Goal: Contribute content: Add original content to the website for others to see

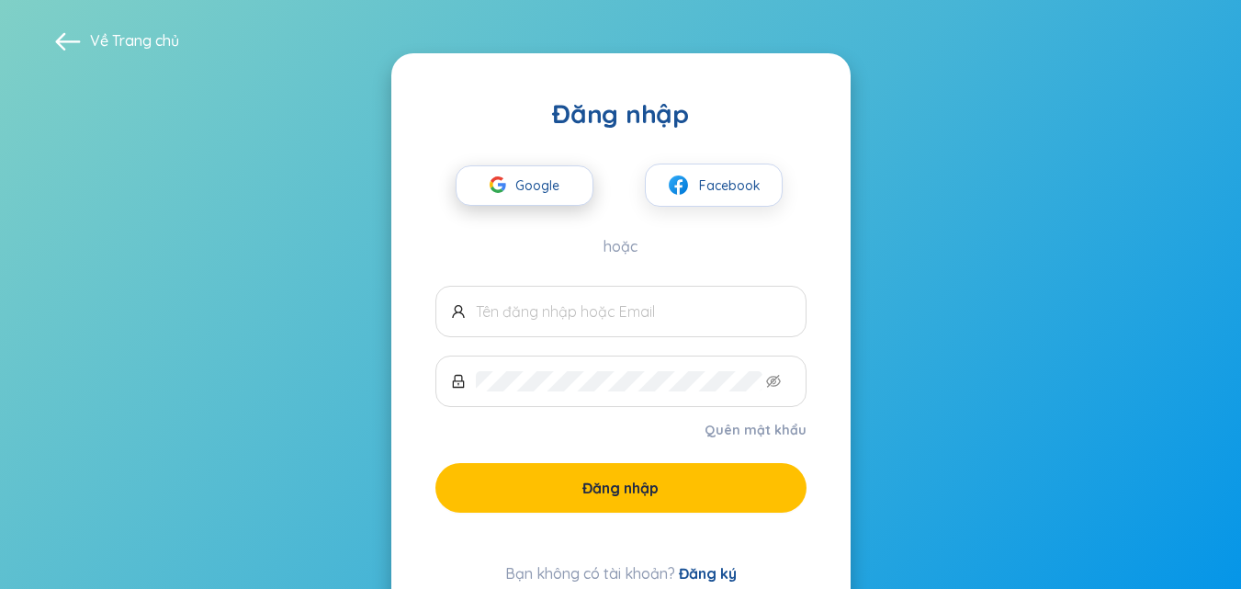
click at [528, 191] on span "Google" at bounding box center [541, 185] width 53 height 39
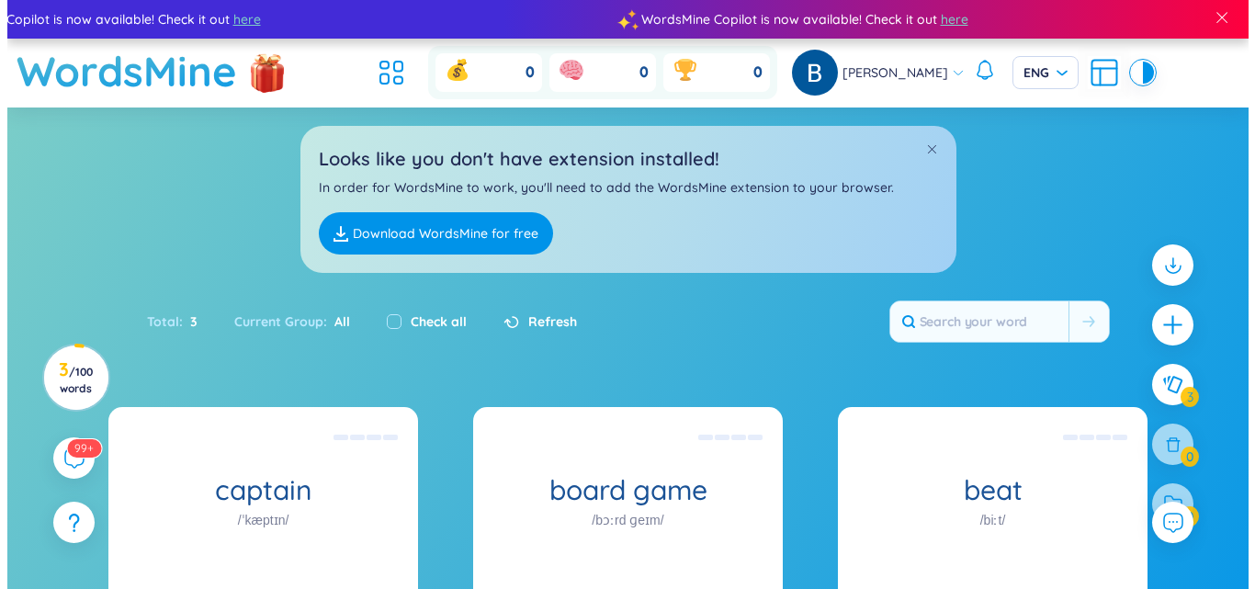
scroll to position [209, 0]
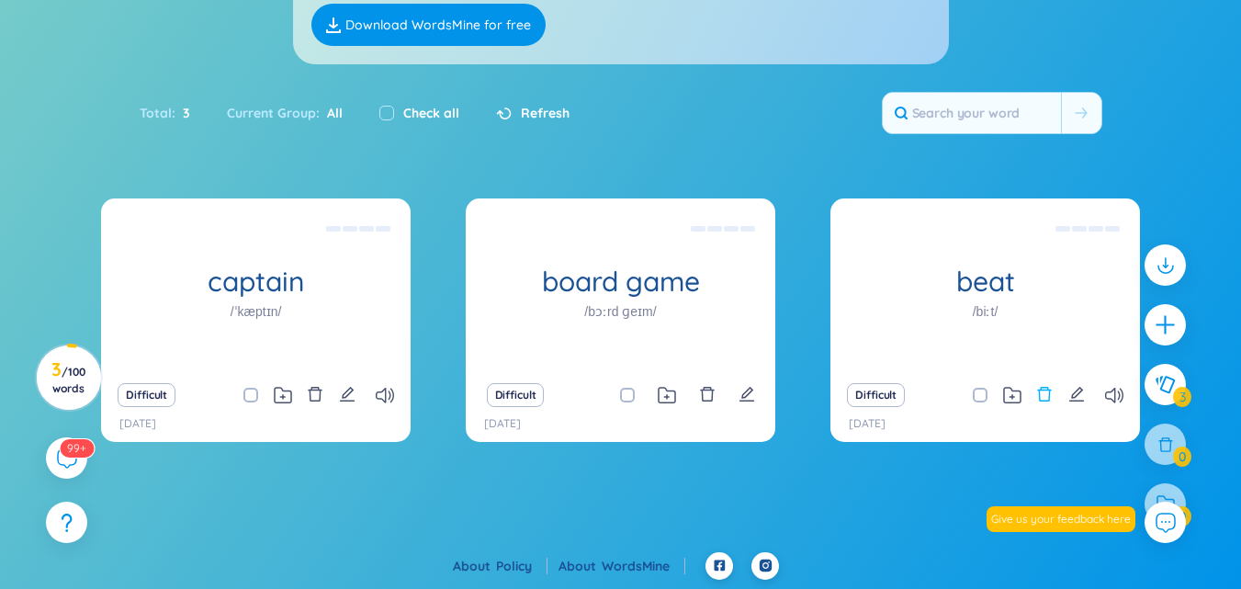
click at [1042, 395] on icon "delete" at bounding box center [1044, 394] width 17 height 17
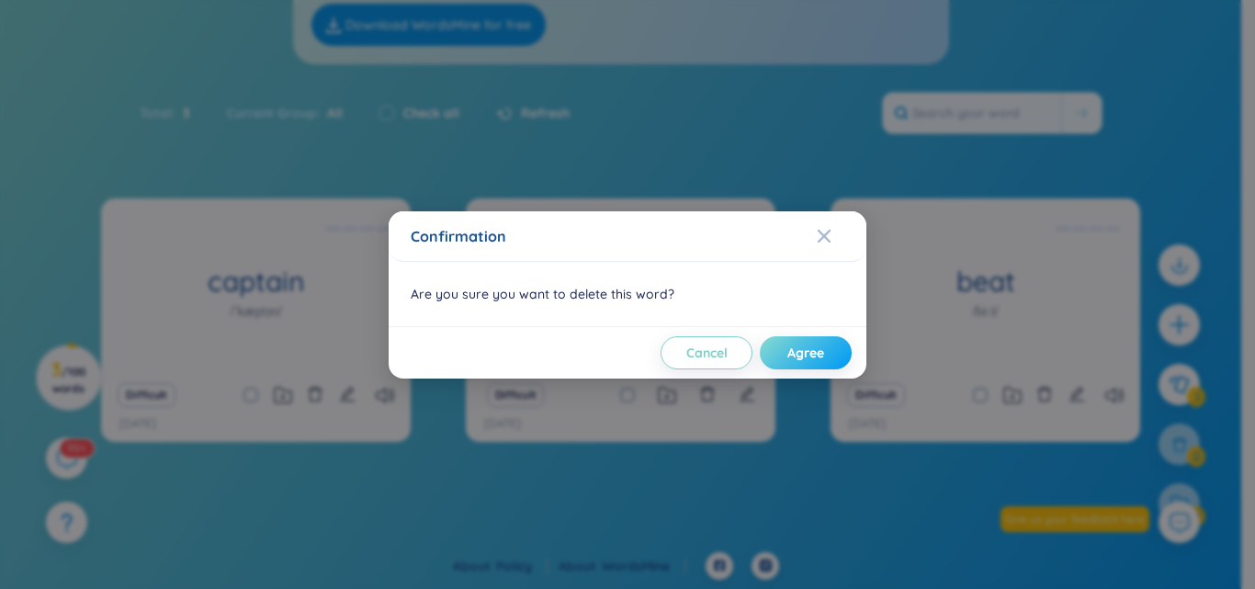
click at [798, 361] on span "Agree" at bounding box center [805, 353] width 37 height 18
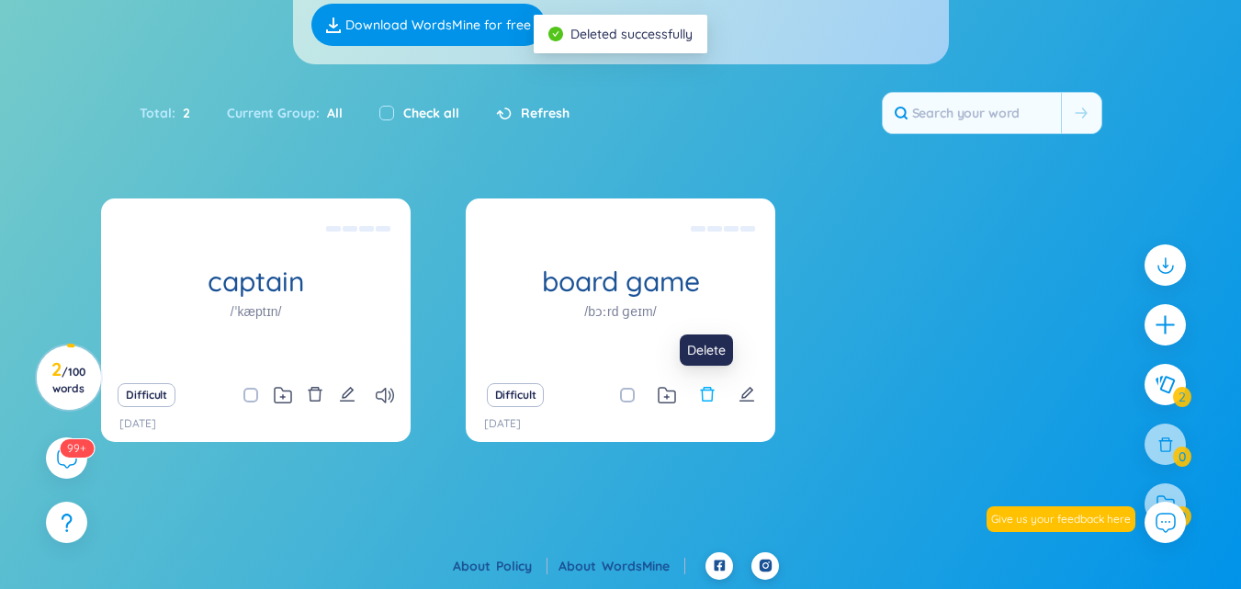
click at [704, 396] on icon "delete" at bounding box center [707, 394] width 17 height 17
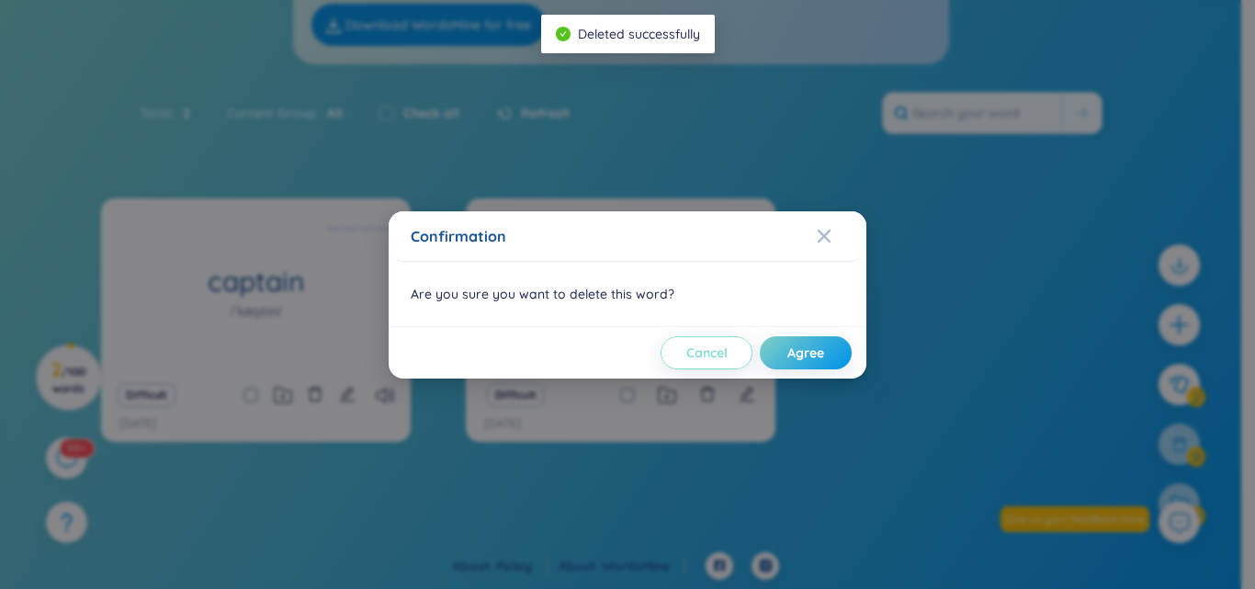
click at [707, 355] on span "Cancel" at bounding box center [706, 353] width 41 height 18
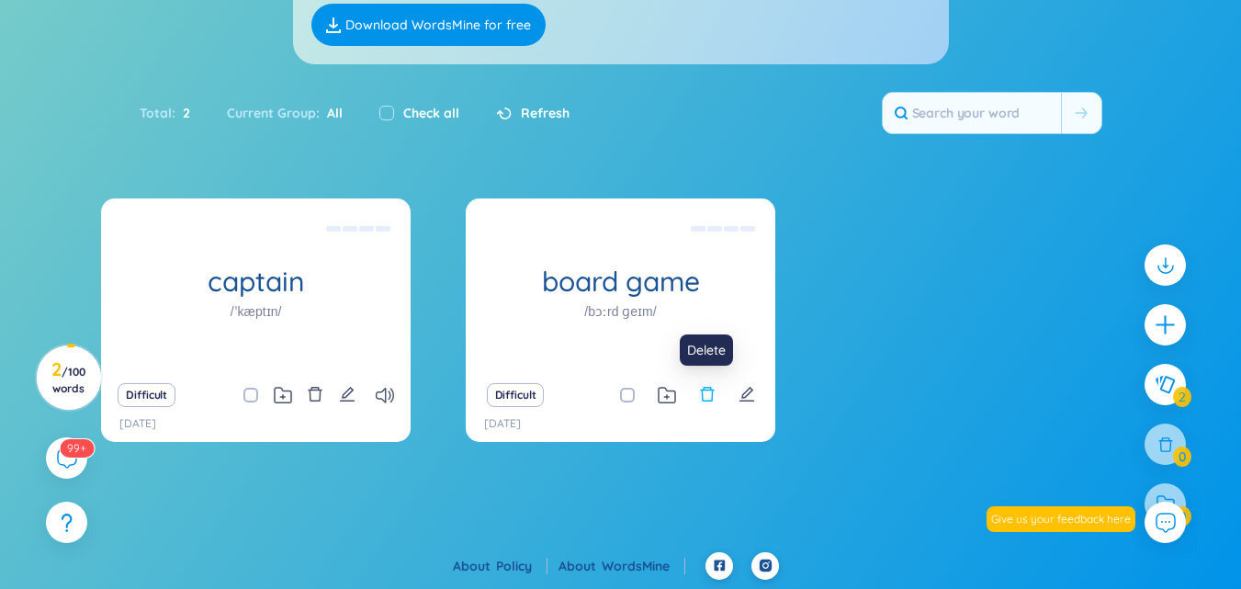
click at [700, 390] on icon "delete" at bounding box center [707, 394] width 17 height 17
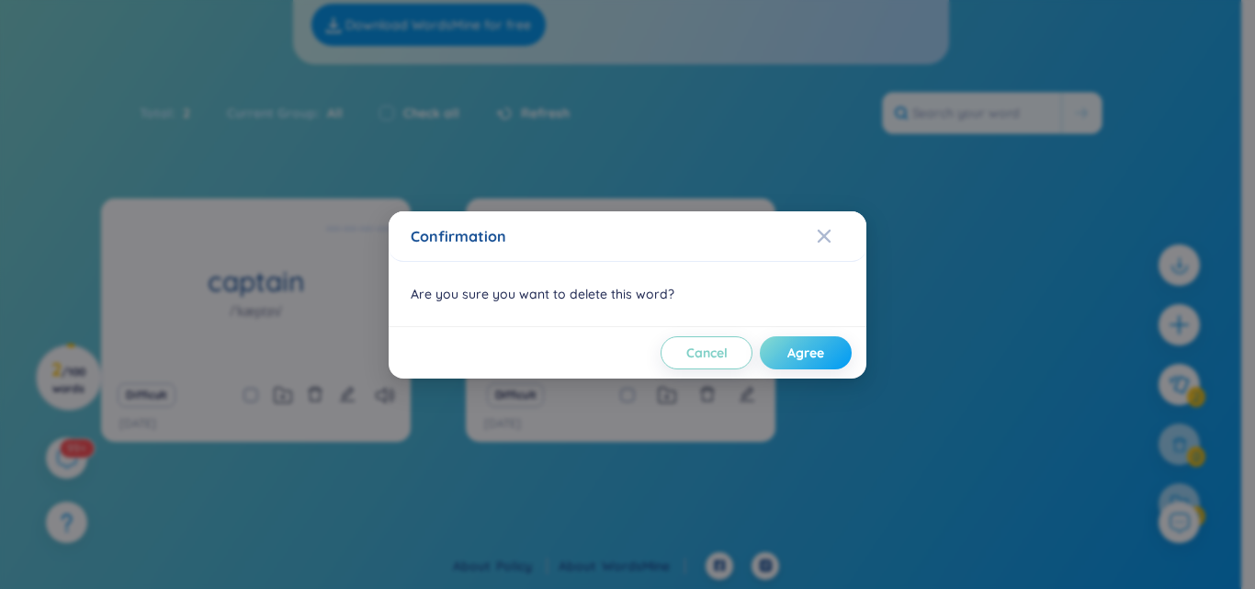
click at [774, 351] on button "Agree" at bounding box center [806, 352] width 92 height 33
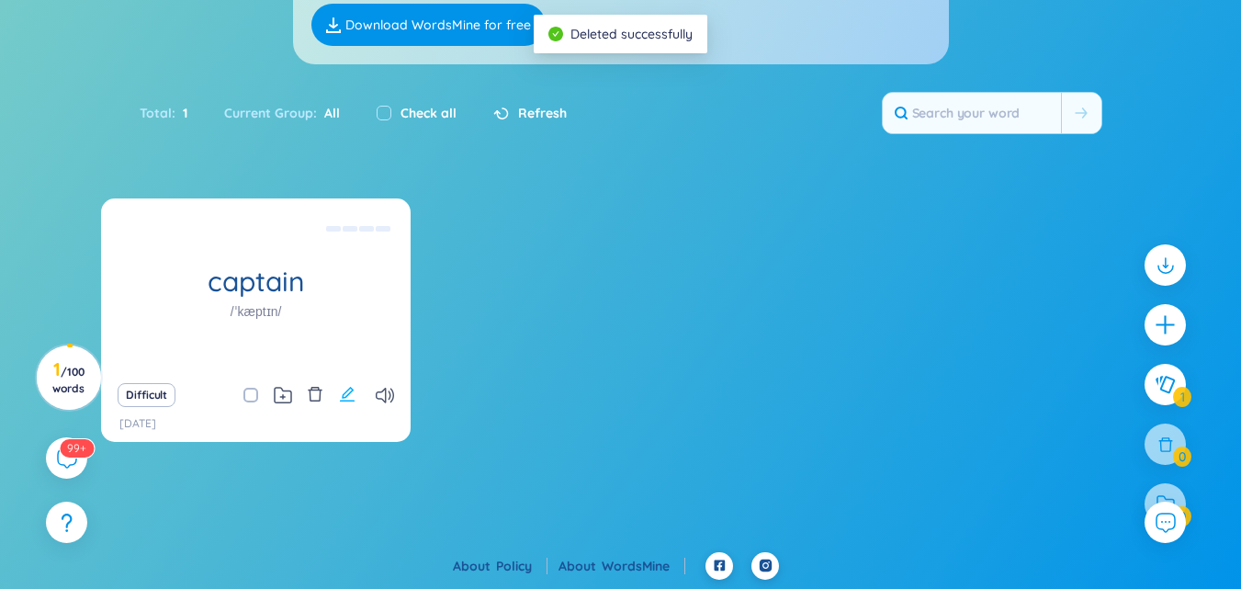
click at [339, 405] on button at bounding box center [347, 395] width 17 height 26
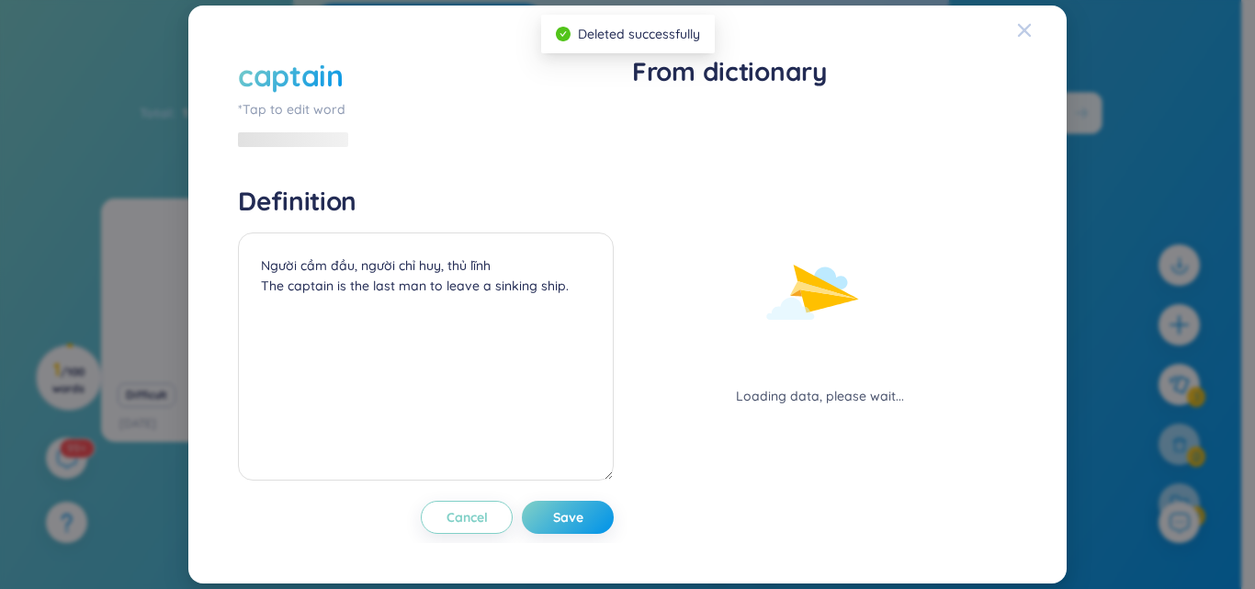
click at [1025, 32] on icon "Close" at bounding box center [1024, 30] width 13 height 13
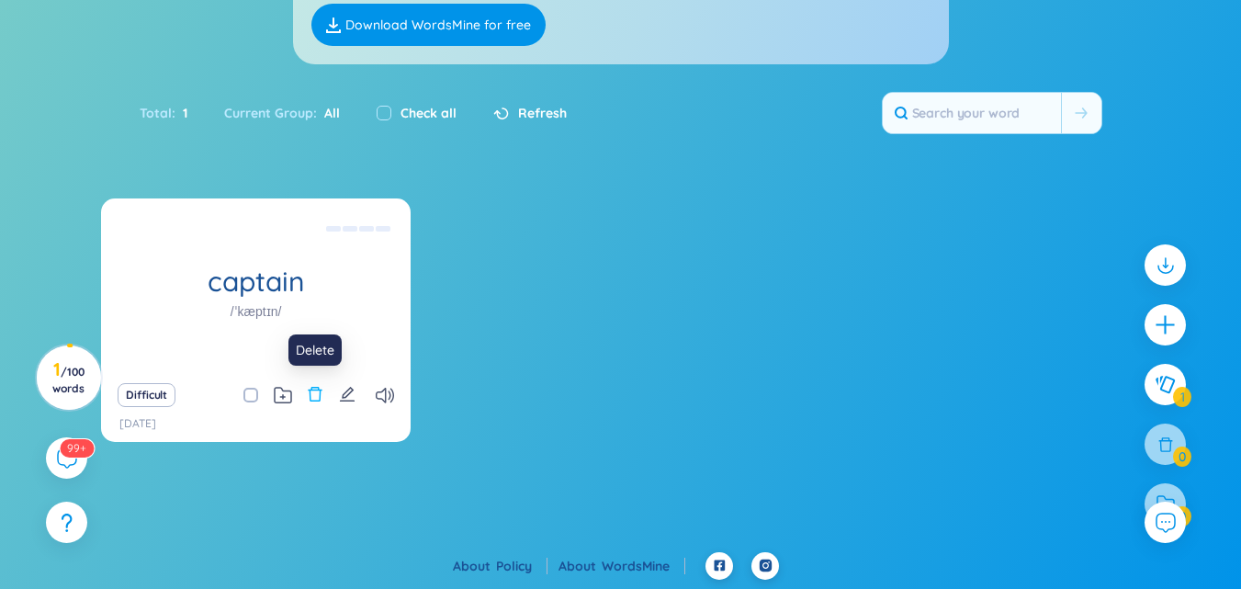
click at [317, 394] on icon "delete" at bounding box center [315, 394] width 17 height 17
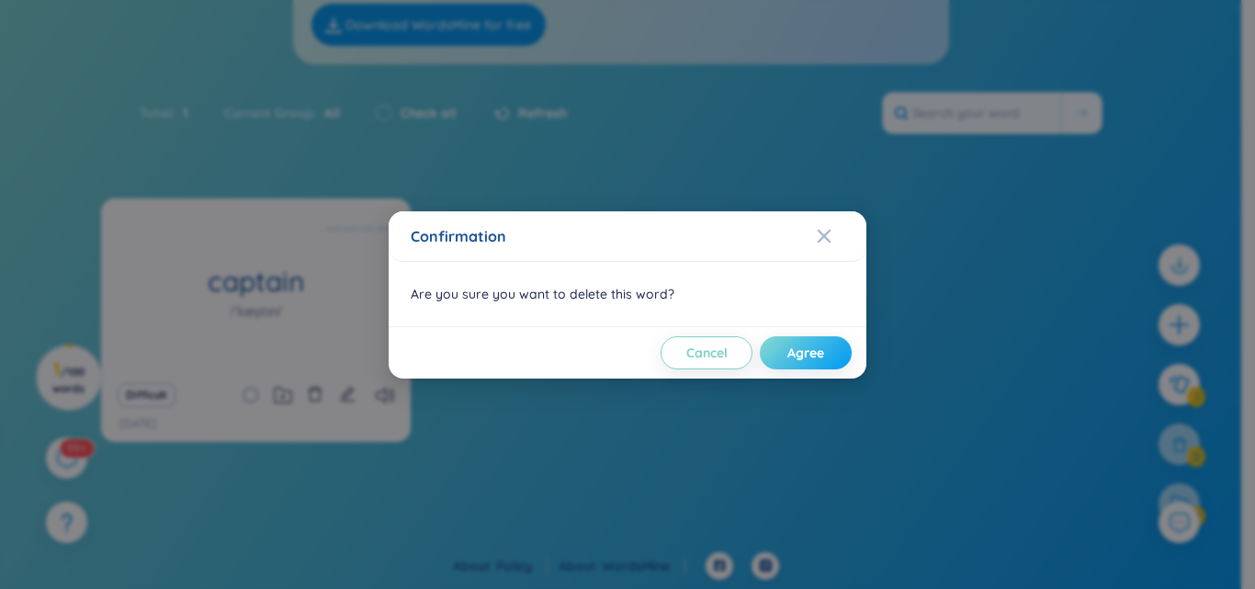
click at [787, 355] on span "Agree" at bounding box center [805, 353] width 37 height 18
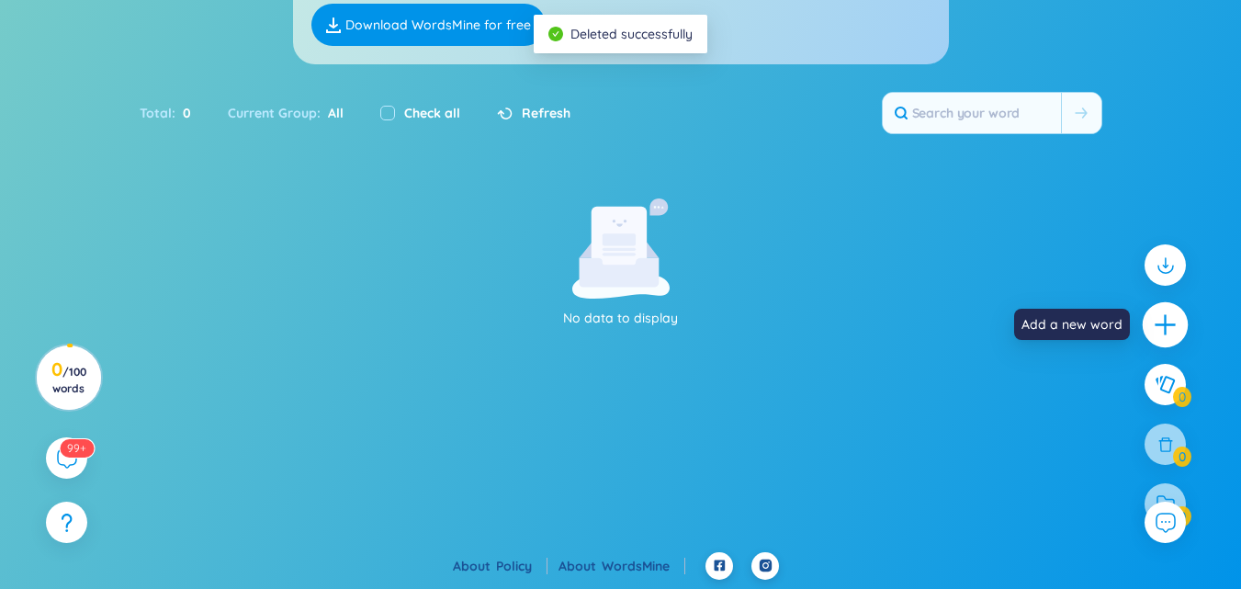
click at [1169, 327] on icon "plus" at bounding box center [1166, 325] width 26 height 26
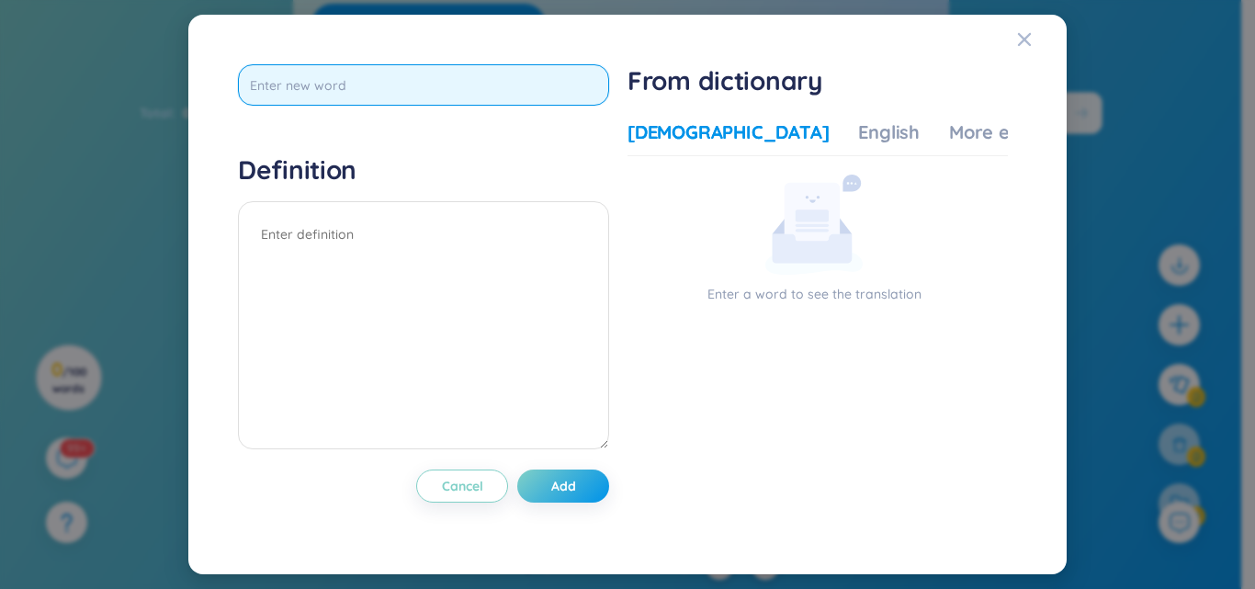
click at [590, 90] on input "text" at bounding box center [423, 84] width 371 height 41
type input "afraid of"
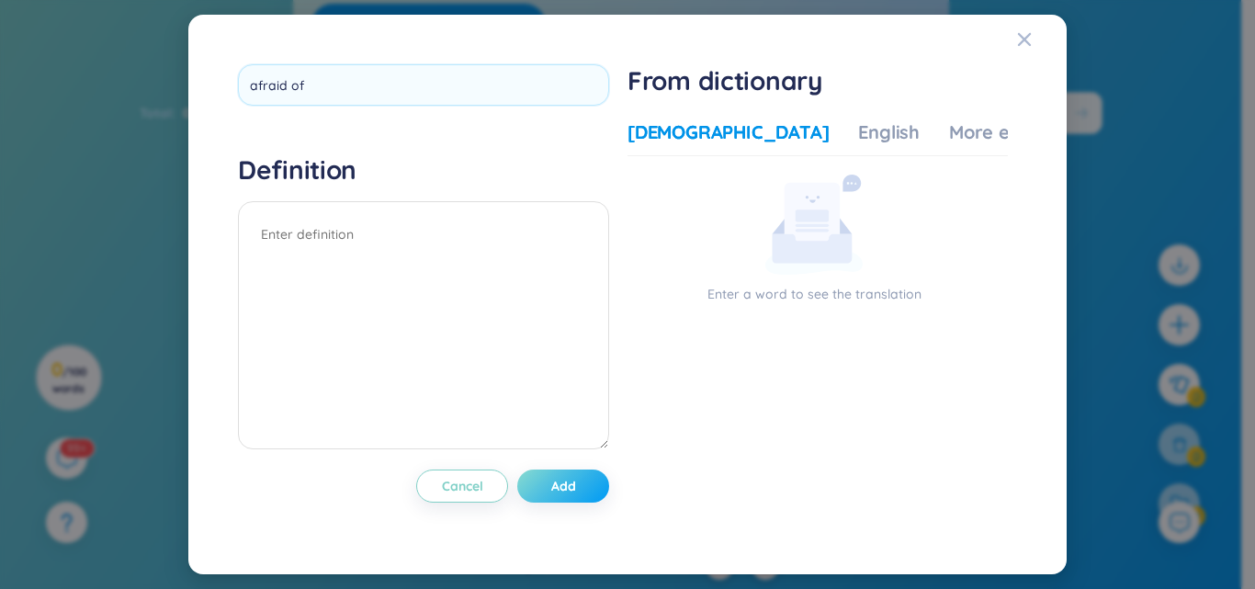
click at [604, 476] on div "afraid of Definition Cancel Add" at bounding box center [423, 294] width 371 height 460
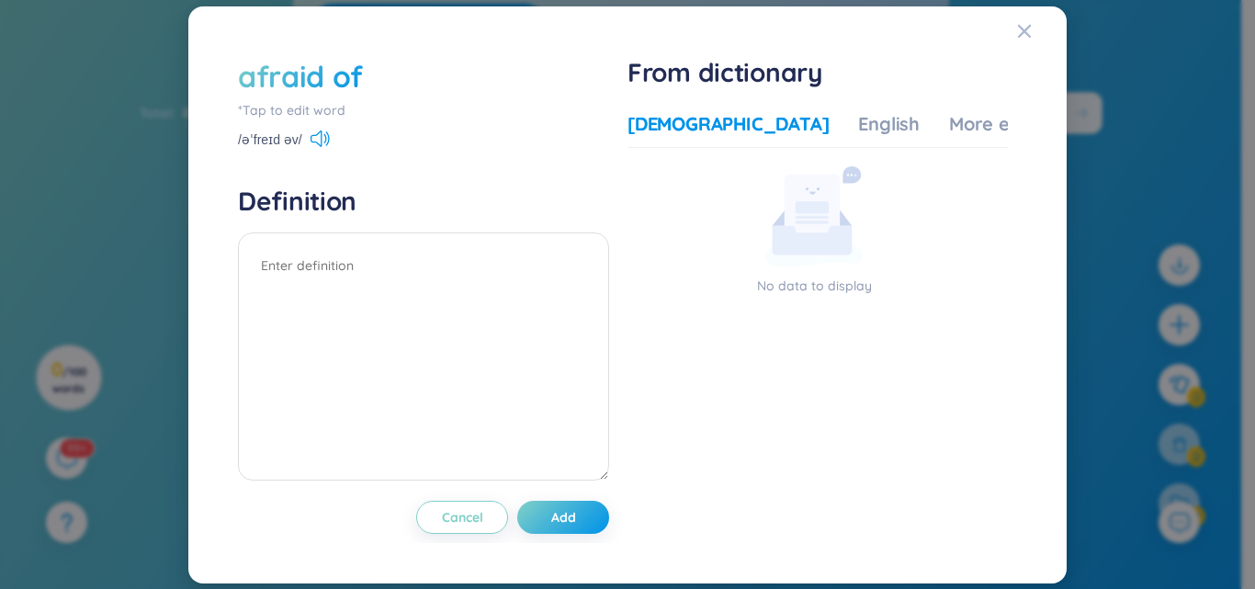
drag, startPoint x: 228, startPoint y: 169, endPoint x: 680, endPoint y: 183, distance: 452.3
click at [680, 183] on div "No data to display" at bounding box center [814, 231] width 373 height 130
click at [858, 126] on div "English" at bounding box center [889, 124] width 62 height 26
click at [949, 121] on div "More examples" at bounding box center [1015, 124] width 133 height 26
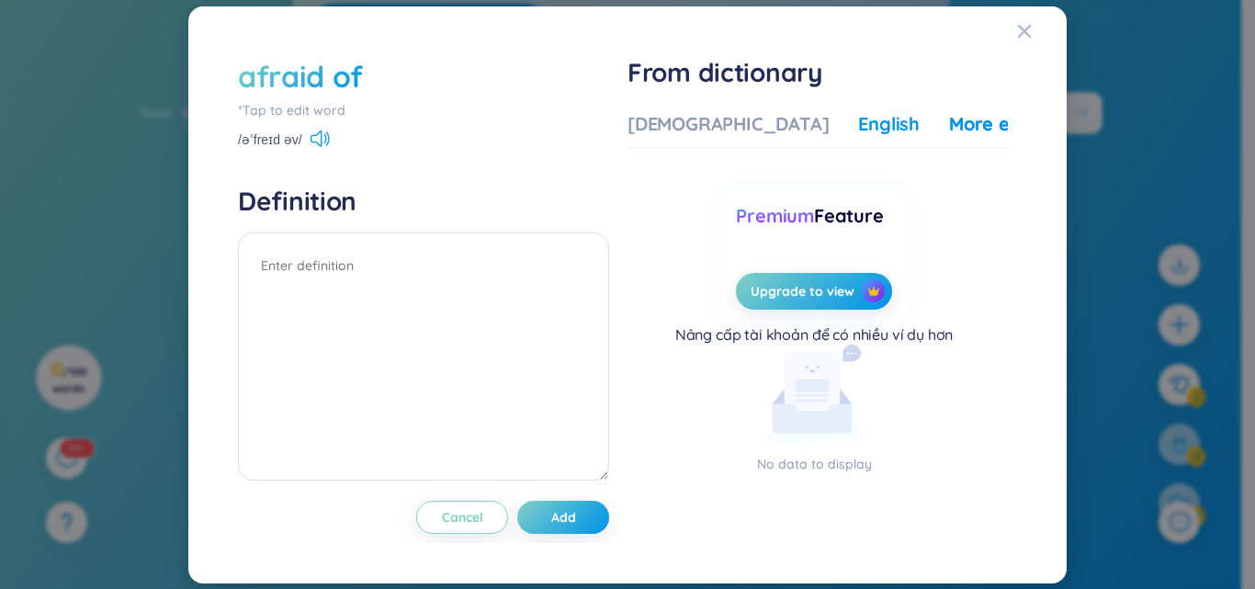
click at [858, 128] on div "English" at bounding box center [889, 124] width 62 height 26
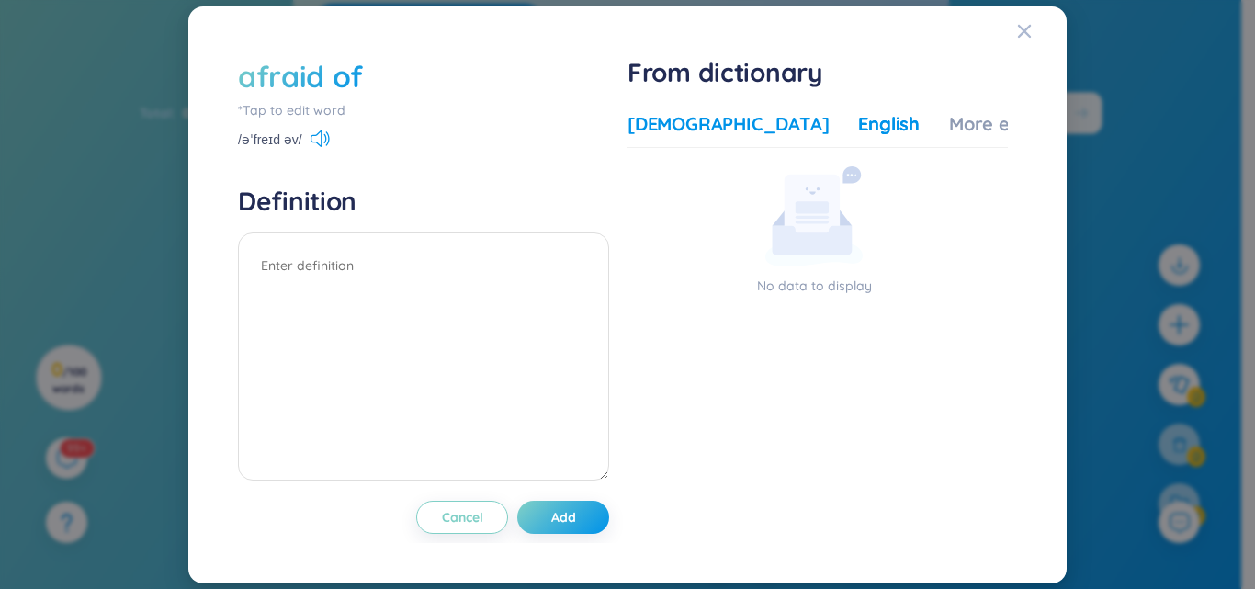
click at [732, 130] on div "[DEMOGRAPHIC_DATA]" at bounding box center [728, 124] width 201 height 26
click at [689, 133] on div "[DEMOGRAPHIC_DATA]" at bounding box center [728, 124] width 201 height 26
click at [554, 514] on button "Add" at bounding box center [563, 517] width 92 height 33
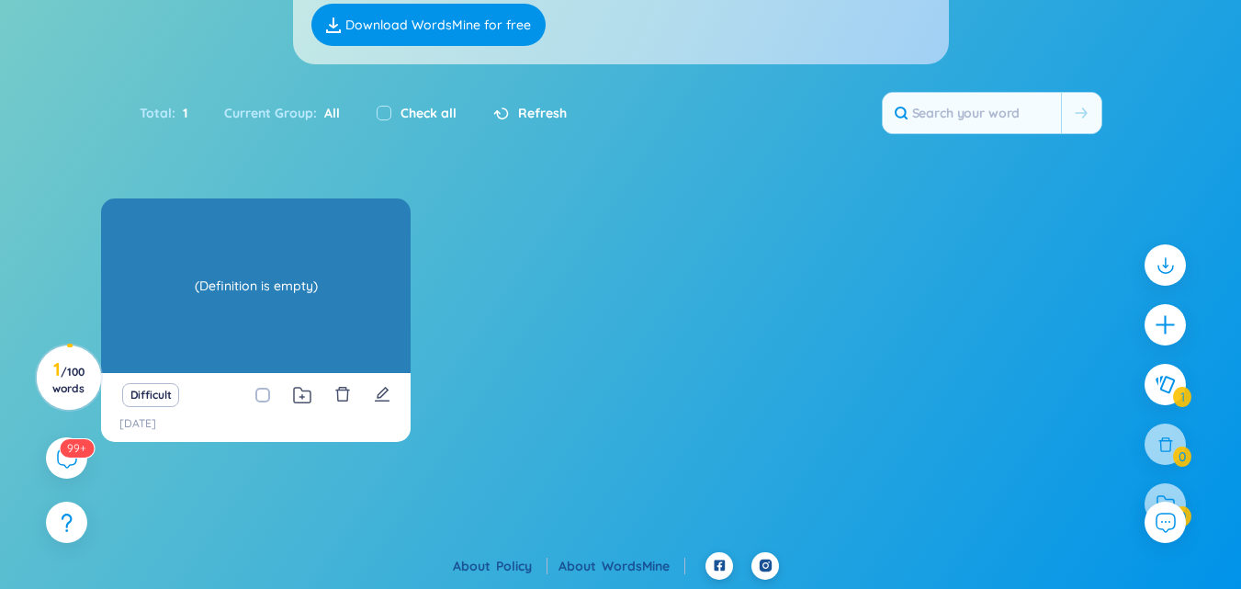
click at [226, 310] on div "(Definition is empty)" at bounding box center [255, 285] width 291 height 165
click at [285, 321] on div "afraid of (Definition is empty)" at bounding box center [256, 285] width 310 height 175
click at [285, 321] on div "(Definition is empty)" at bounding box center [255, 285] width 291 height 165
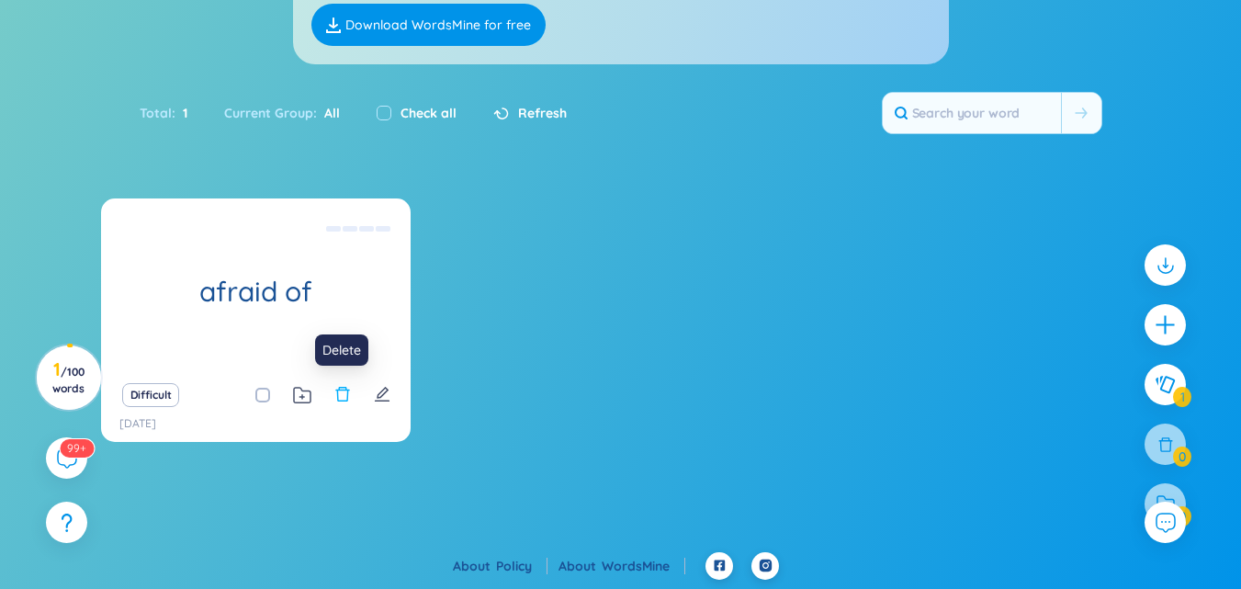
click at [337, 399] on icon "delete" at bounding box center [342, 394] width 14 height 15
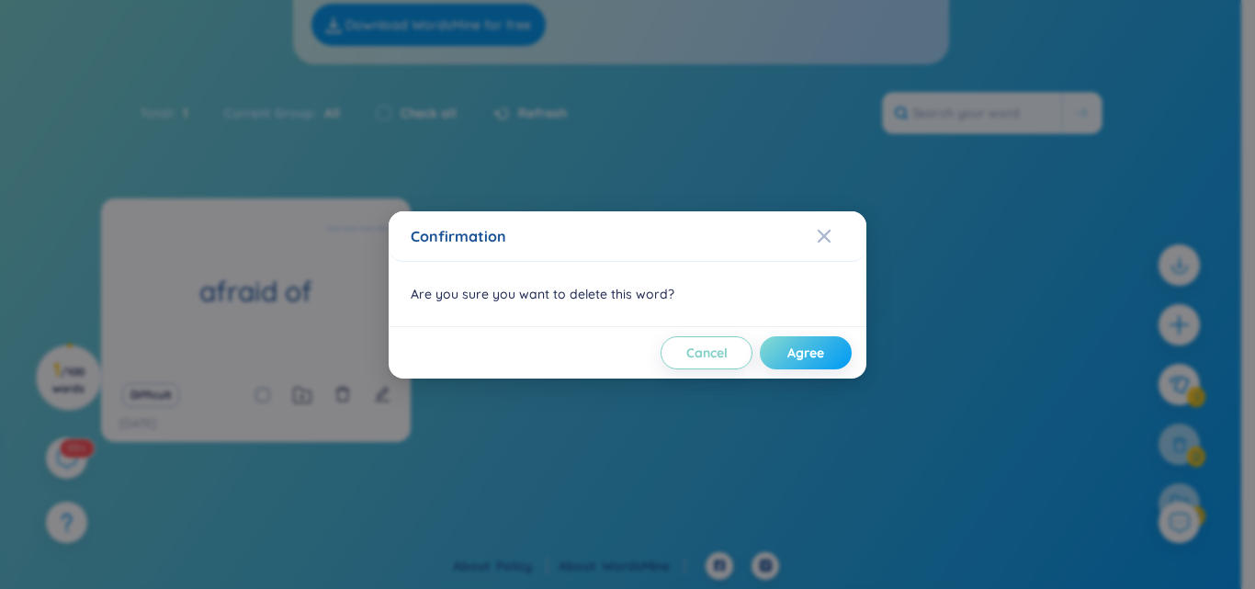
click at [825, 349] on button "Agree" at bounding box center [806, 352] width 92 height 33
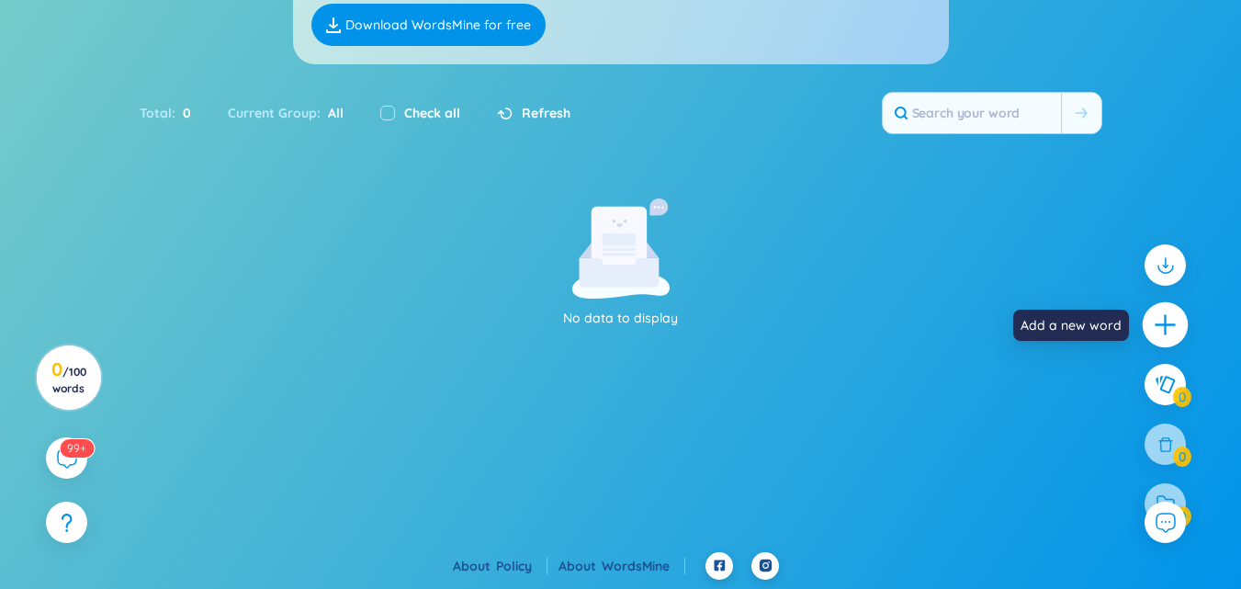
click at [1150, 321] on div at bounding box center [1166, 325] width 46 height 46
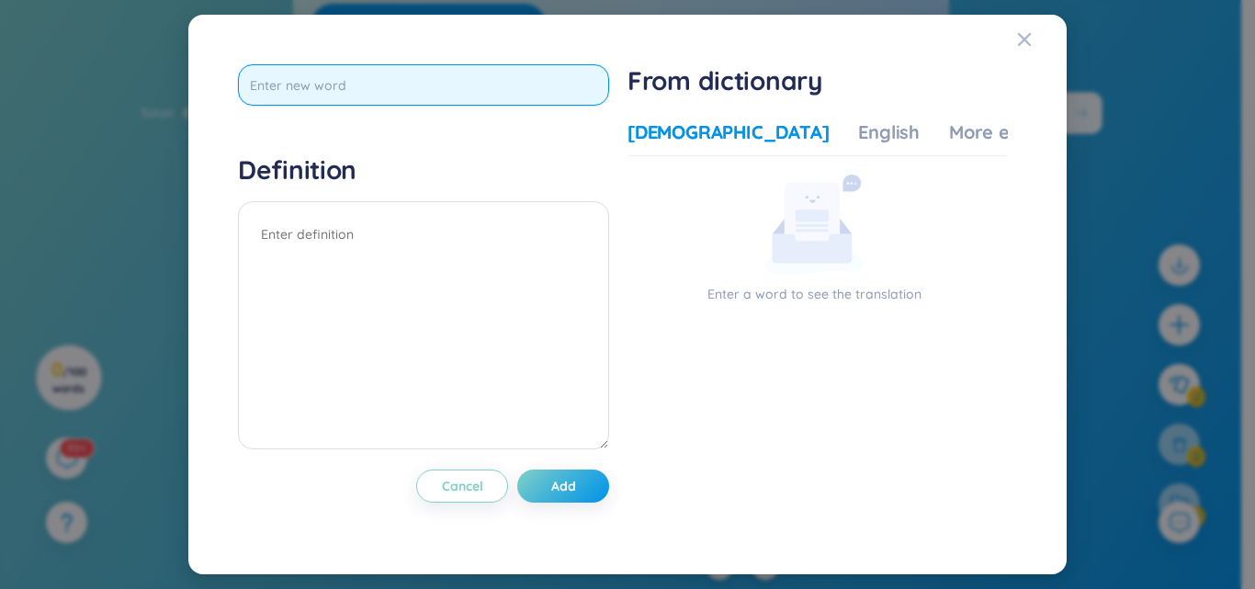
click at [368, 83] on input "text" at bounding box center [423, 84] width 371 height 41
type input "opponent"
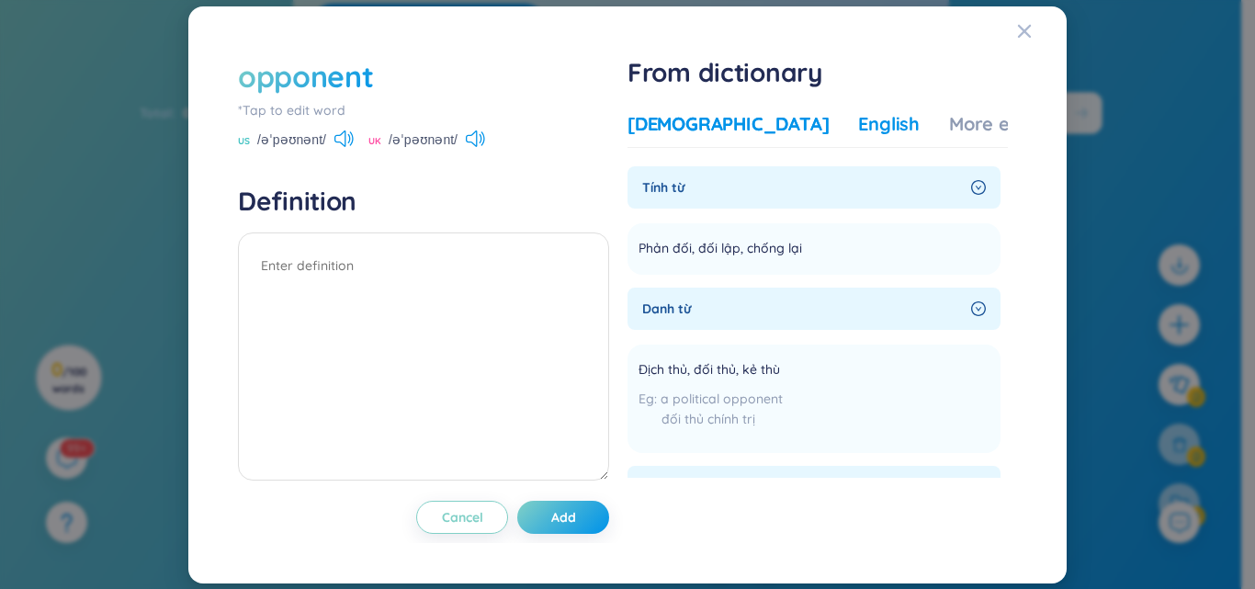
click at [858, 121] on div "English" at bounding box center [889, 124] width 62 height 26
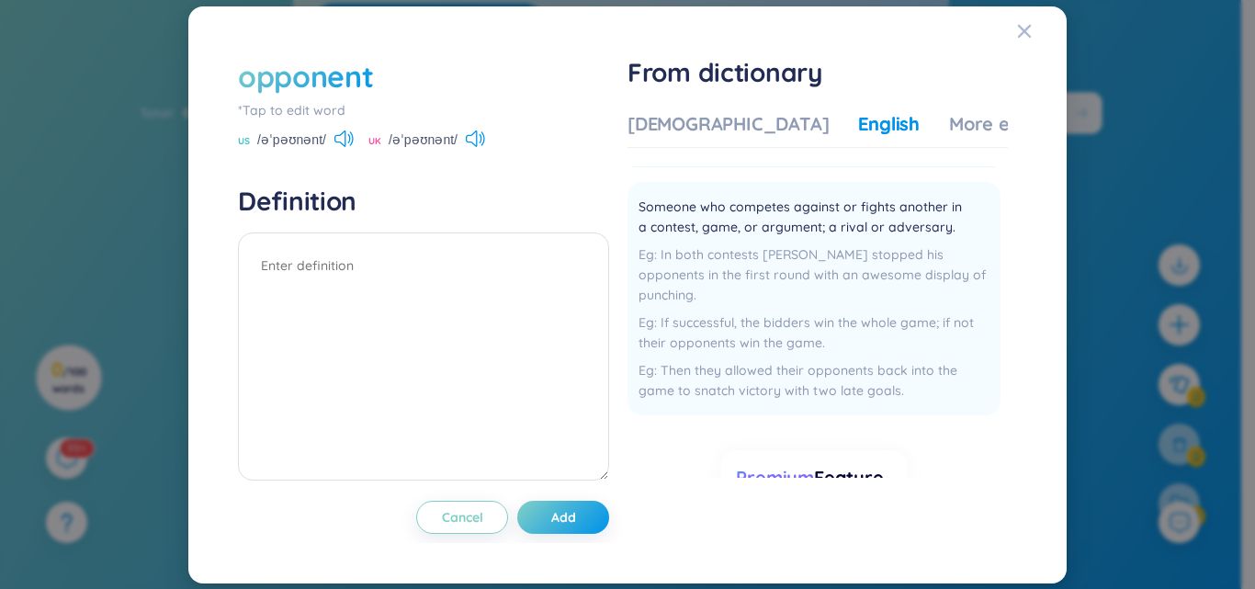
scroll to position [0, 0]
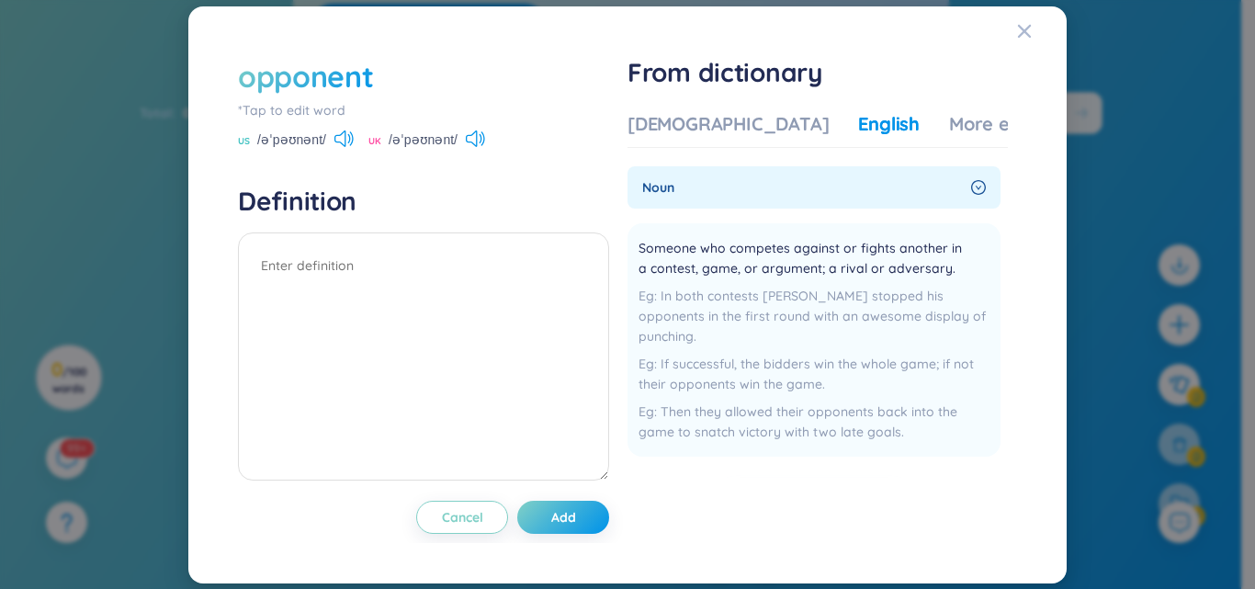
click at [971, 180] on icon "right-circle" at bounding box center [978, 187] width 15 height 15
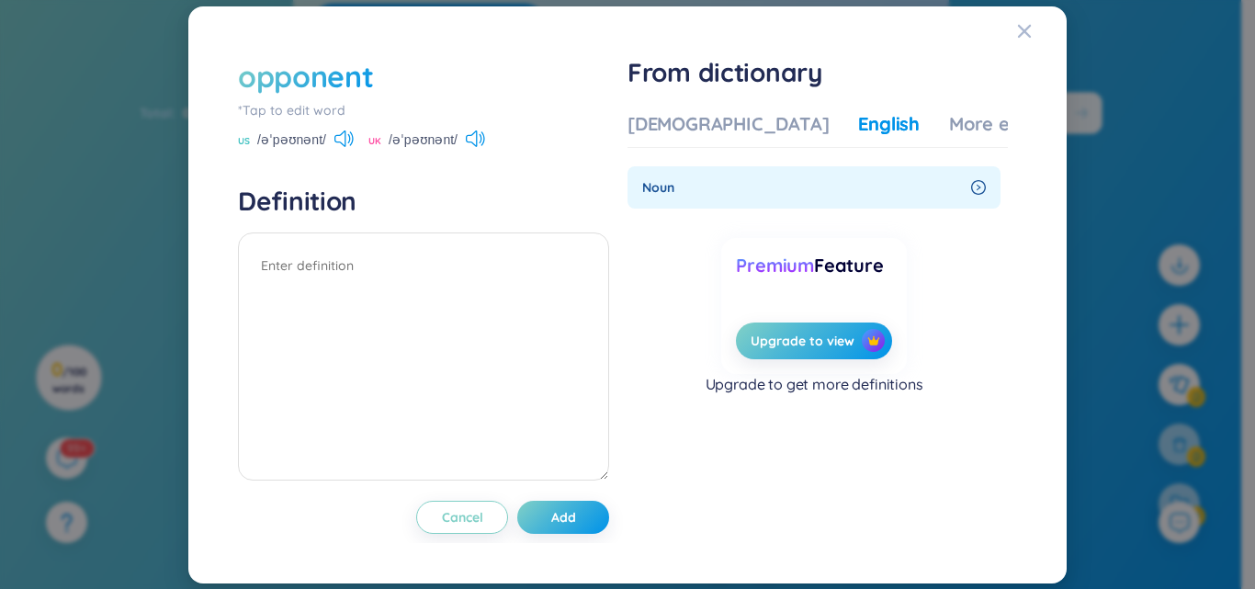
click at [966, 177] on div "noun" at bounding box center [814, 187] width 373 height 42
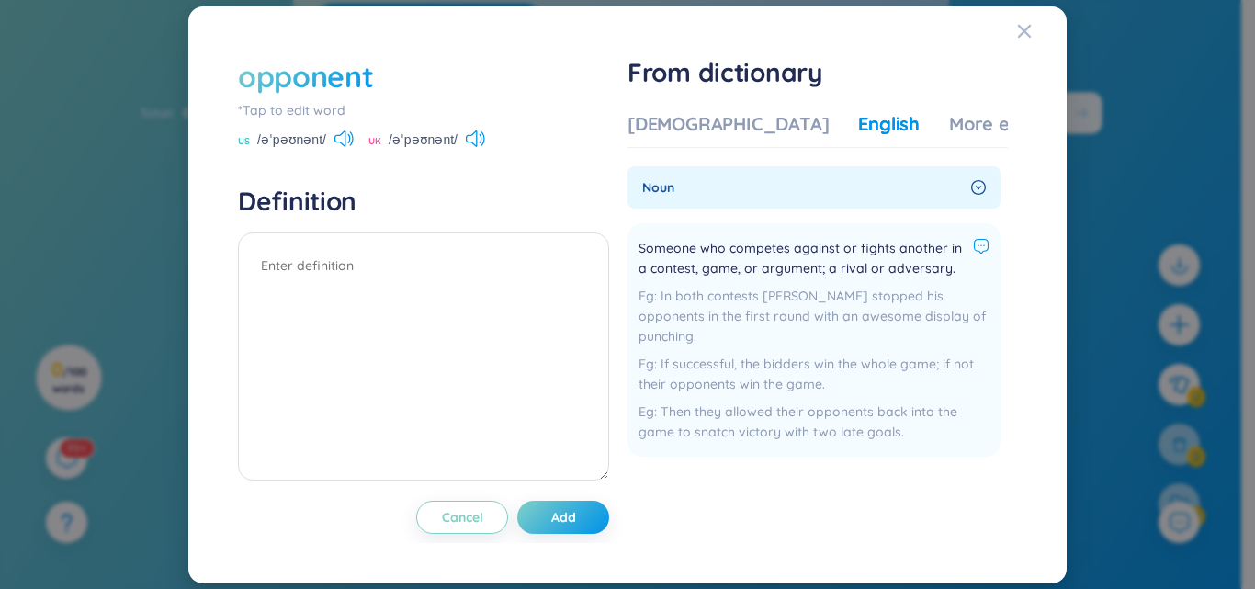
click at [976, 240] on icon at bounding box center [981, 246] width 17 height 17
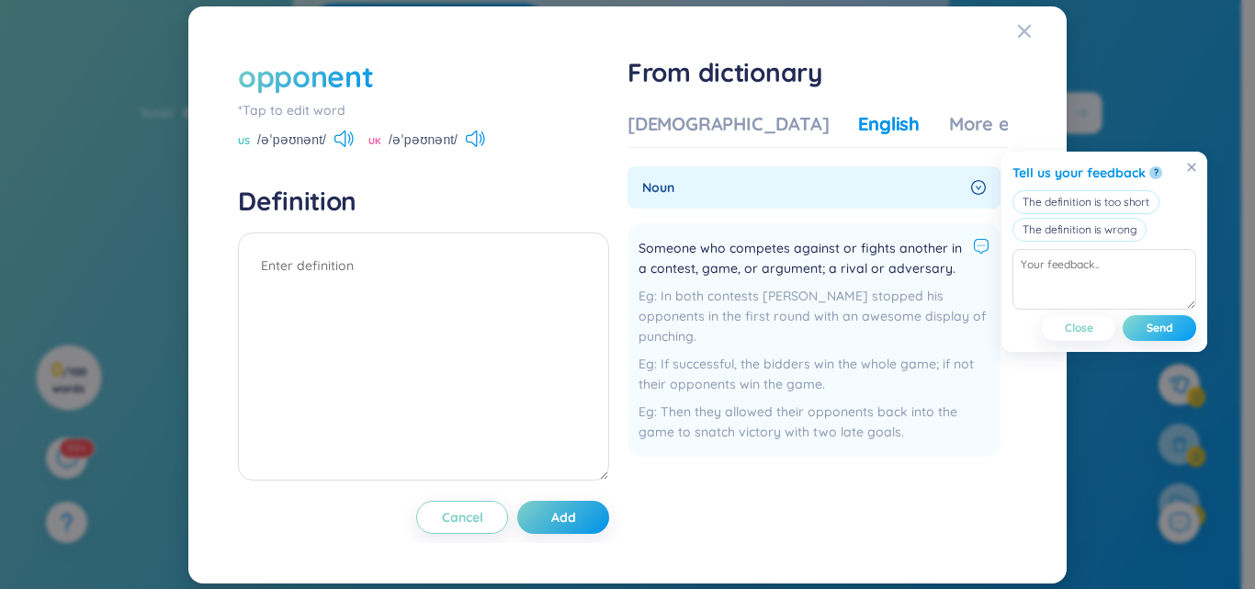
click at [1150, 332] on span "Send" at bounding box center [1160, 328] width 27 height 15
click at [703, 140] on div "Vietnamese English More examples" at bounding box center [855, 129] width 455 height 37
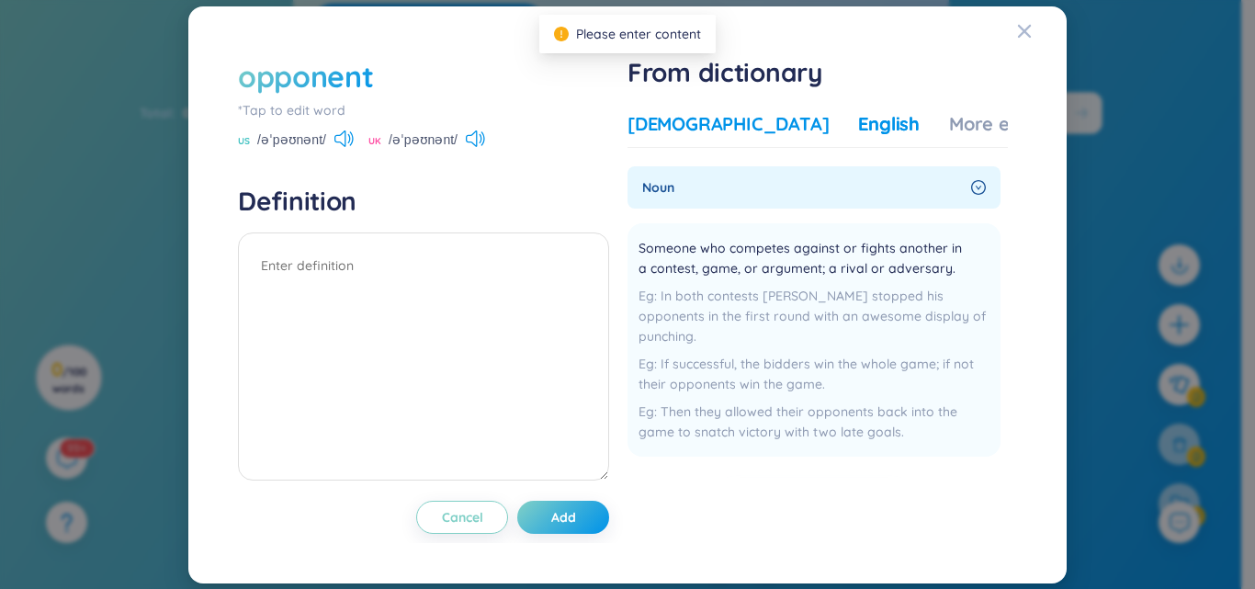
click at [703, 130] on div "[DEMOGRAPHIC_DATA]" at bounding box center [728, 124] width 201 height 26
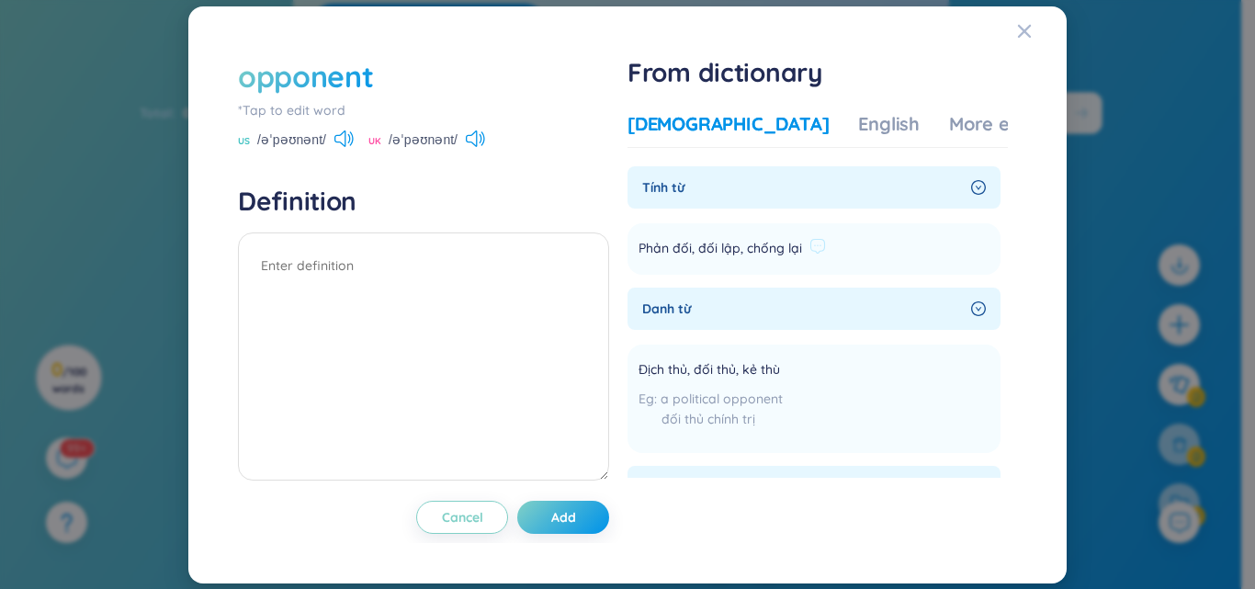
drag, startPoint x: 921, startPoint y: 249, endPoint x: 867, endPoint y: 254, distance: 53.5
click at [899, 254] on li "Phản đối, đối lập, chống lại Add" at bounding box center [814, 248] width 373 height 51
click at [818, 243] on icon at bounding box center [817, 246] width 17 height 17
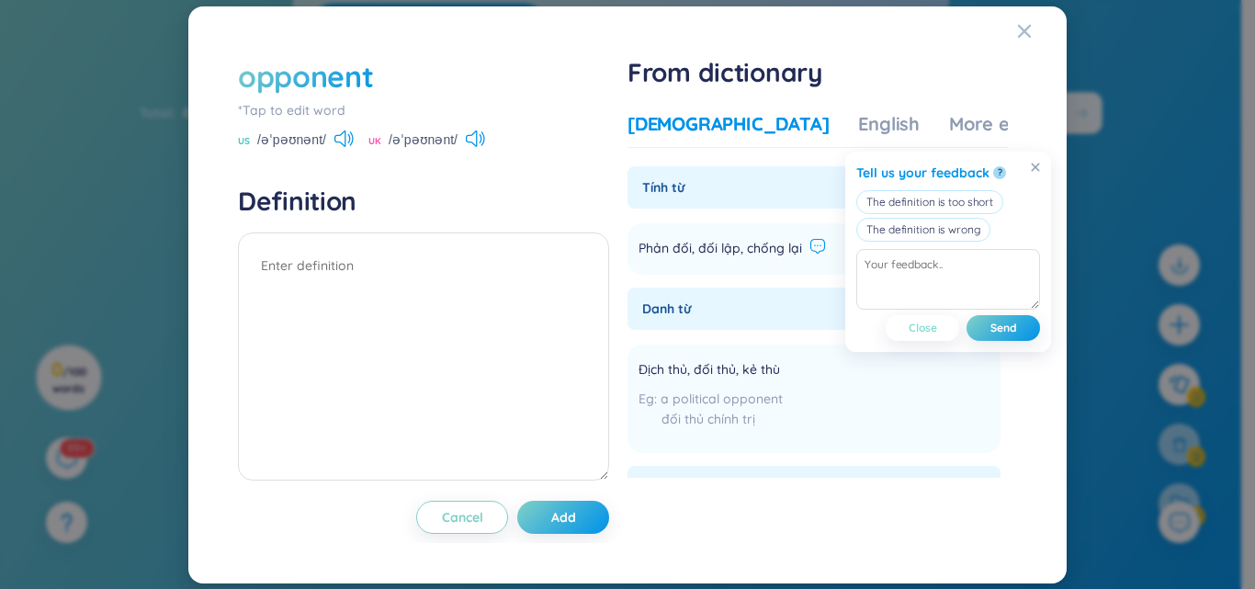
click at [916, 331] on span "Close" at bounding box center [923, 328] width 28 height 15
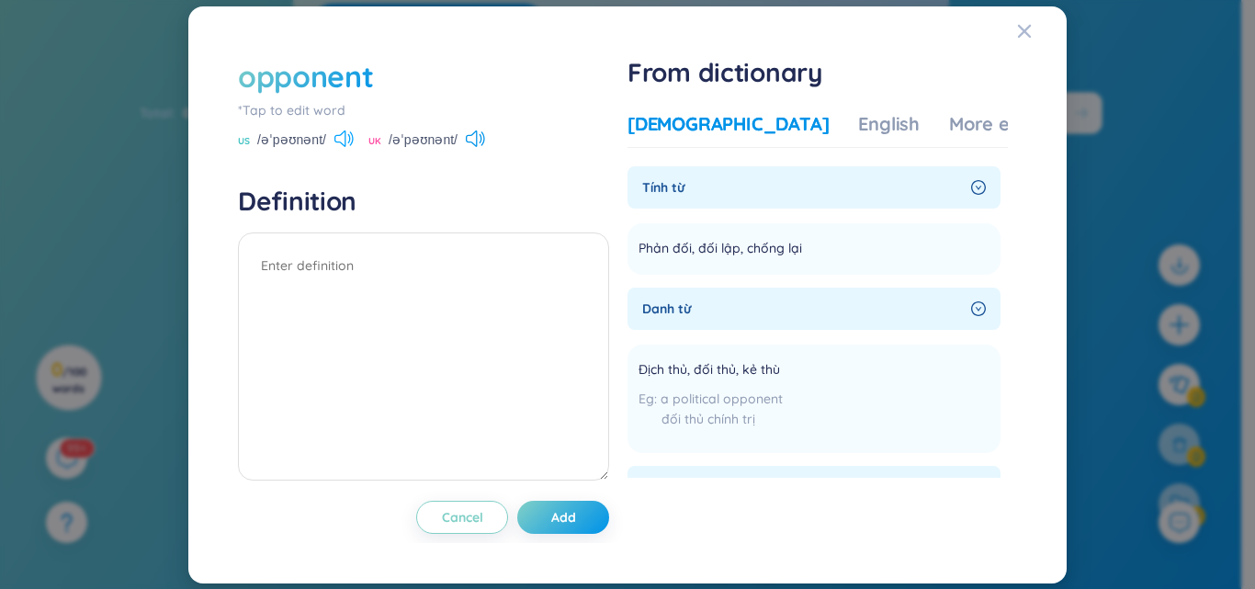
click at [343, 138] on icon at bounding box center [343, 138] width 19 height 17
click at [345, 134] on icon at bounding box center [339, 138] width 11 height 17
click at [563, 532] on button "Add" at bounding box center [563, 517] width 92 height 33
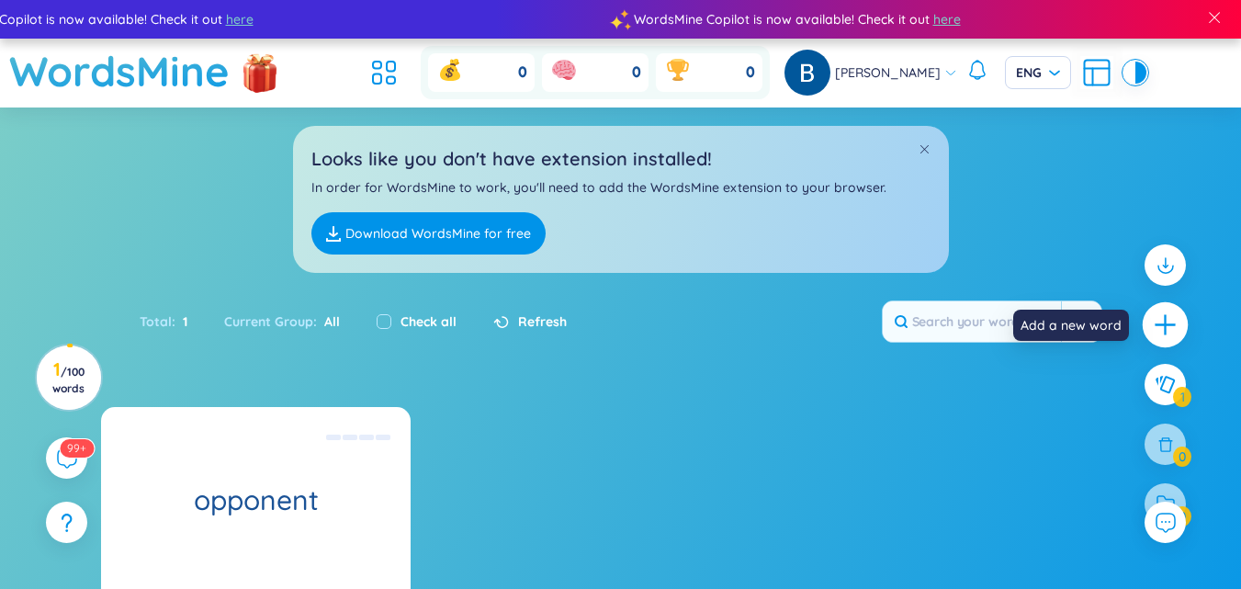
click at [1179, 323] on div at bounding box center [1166, 325] width 46 height 46
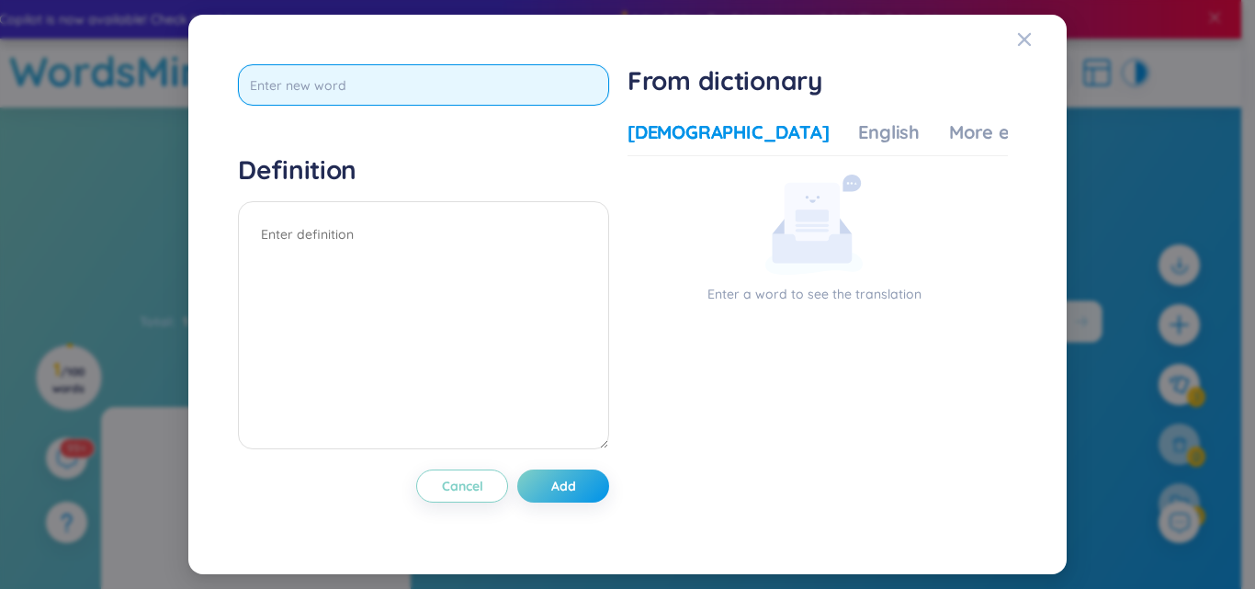
click at [402, 64] on input "text" at bounding box center [423, 84] width 371 height 41
type input "afraid of"
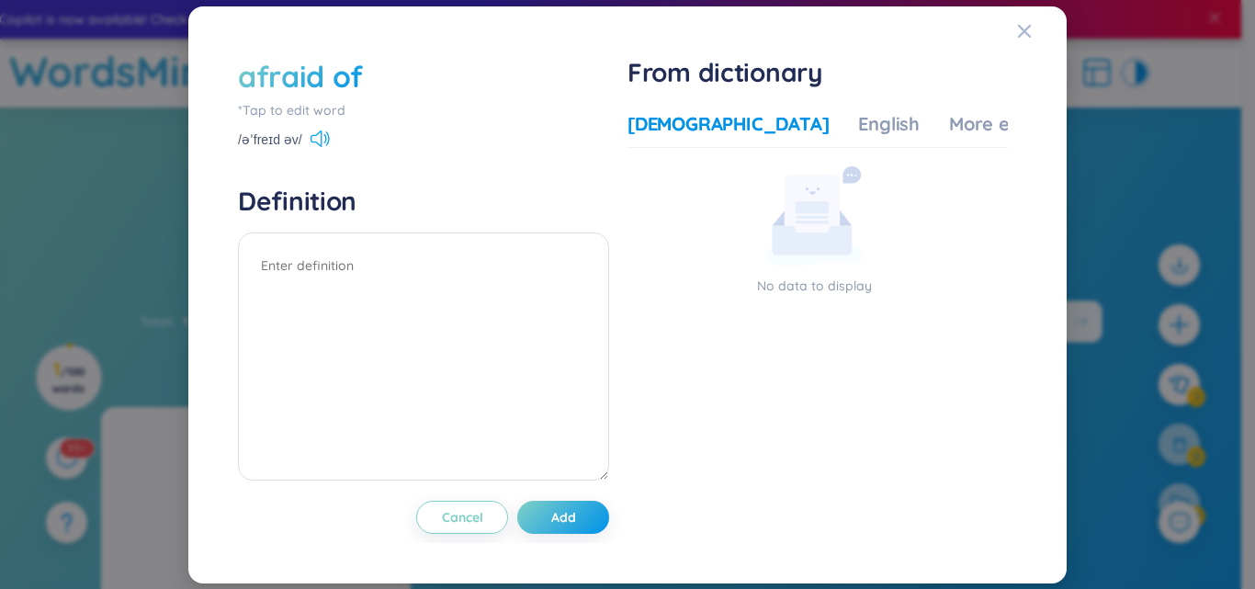
click at [313, 135] on icon at bounding box center [316, 138] width 11 height 17
click at [558, 508] on span "Add" at bounding box center [563, 517] width 25 height 18
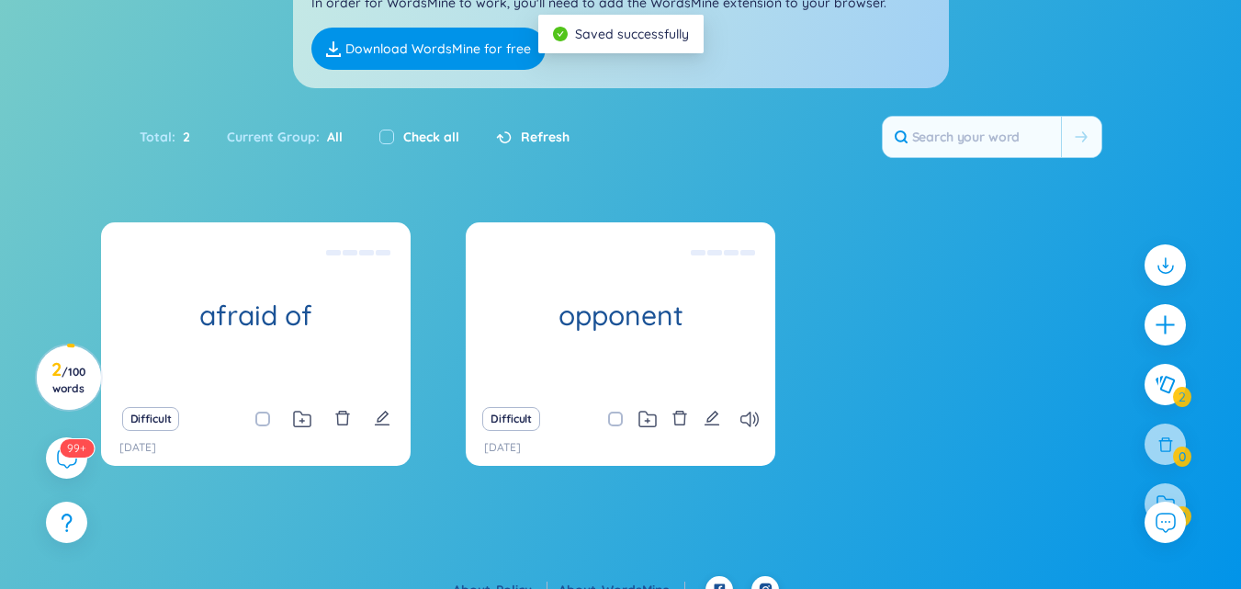
scroll to position [209, 0]
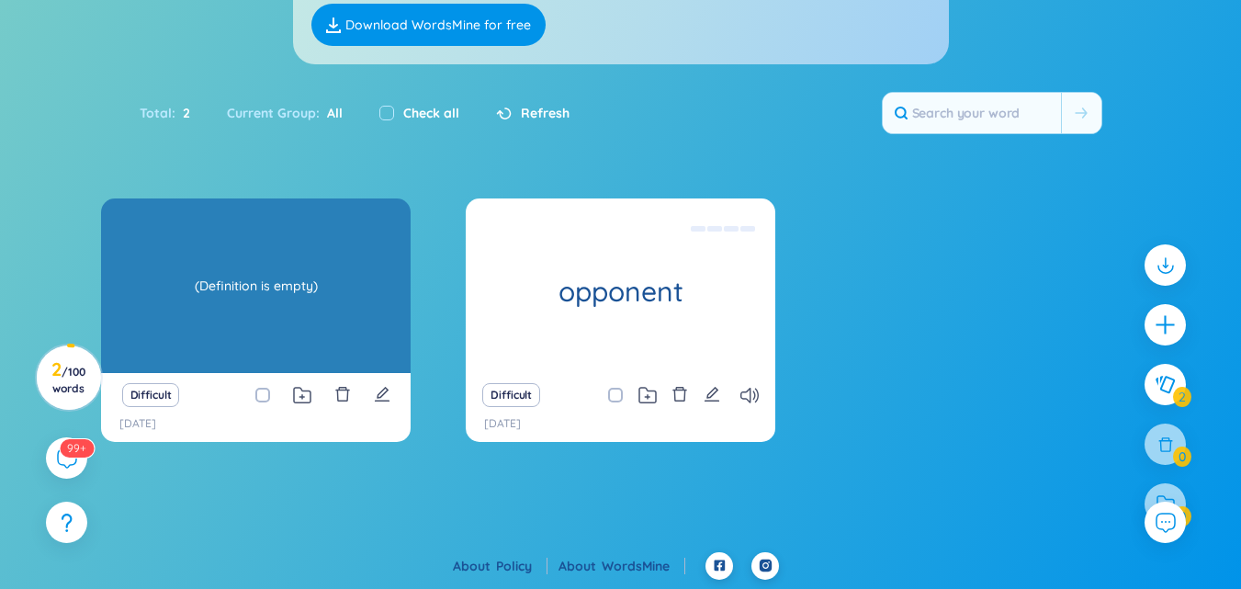
click at [209, 345] on div "afraid of (Definition is empty)" at bounding box center [256, 285] width 310 height 175
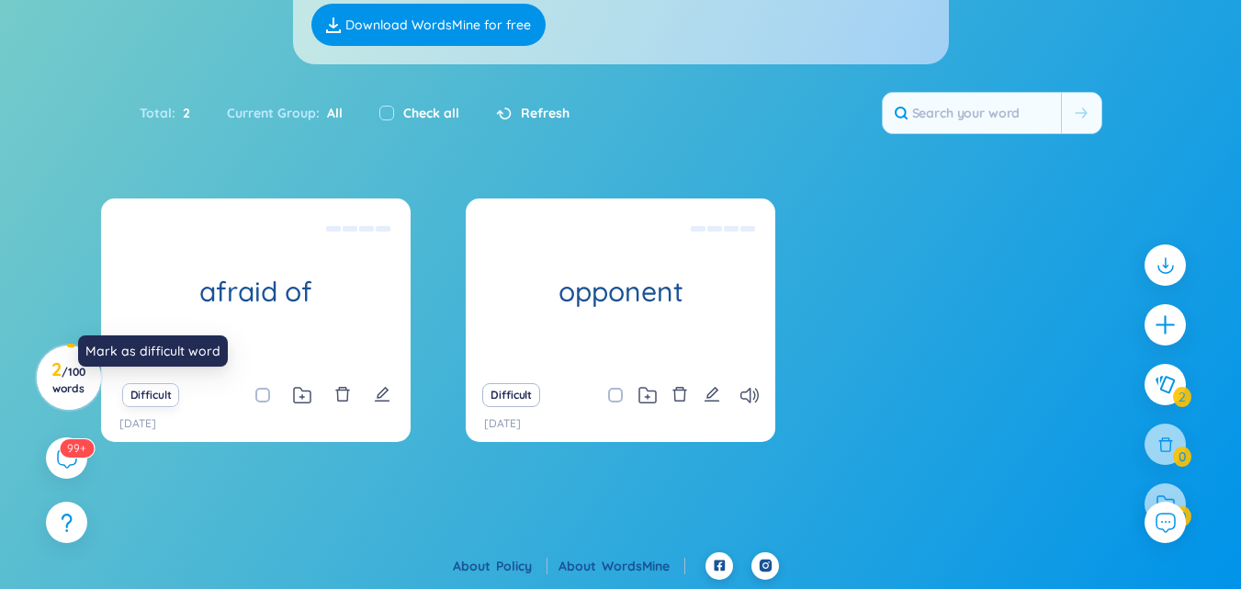
click at [157, 390] on button "Difficult" at bounding box center [151, 395] width 58 height 24
click at [196, 413] on div "Difficult [DATE]" at bounding box center [256, 407] width 310 height 69
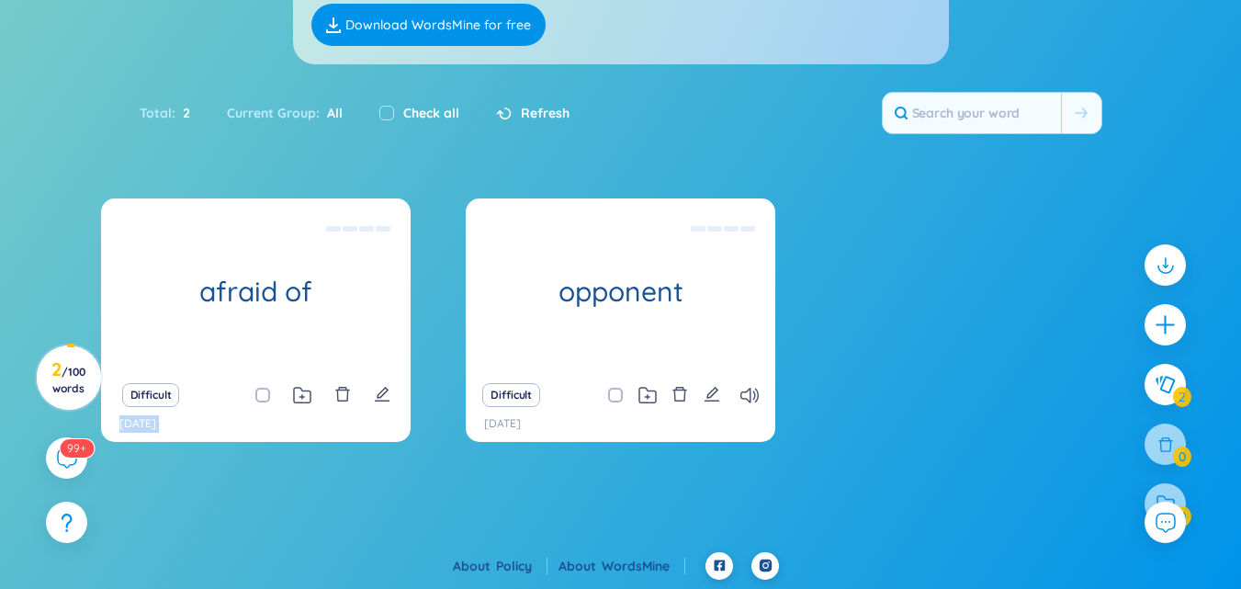
click at [196, 413] on div "Difficult [DATE]" at bounding box center [256, 407] width 310 height 69
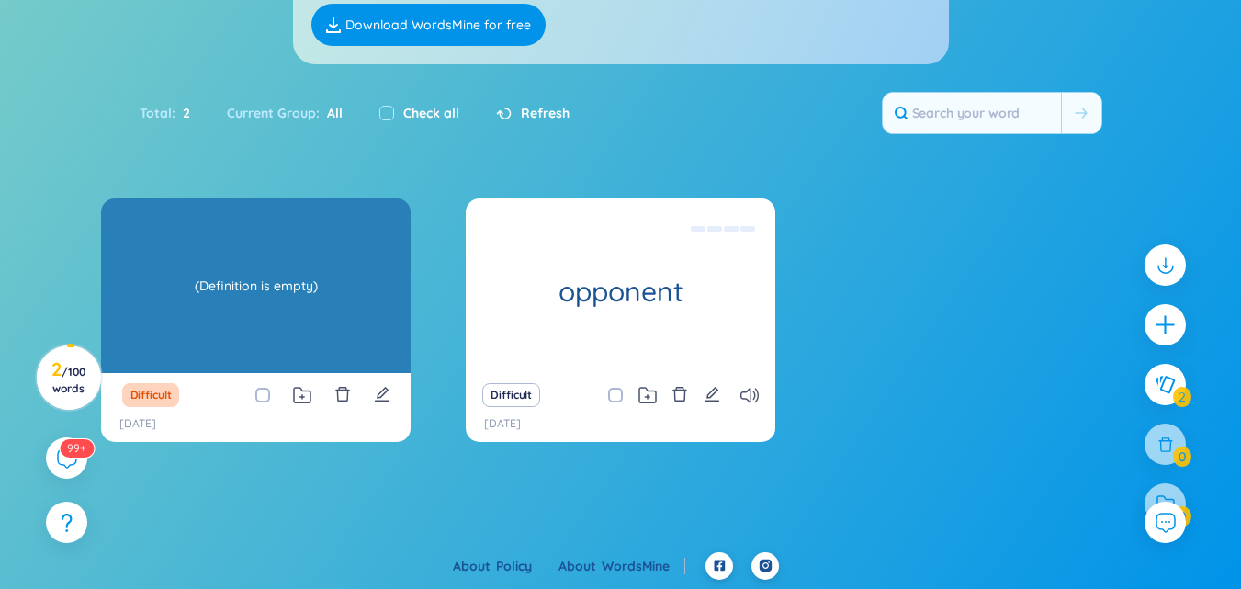
click at [274, 284] on div "(Definition is empty)" at bounding box center [255, 285] width 291 height 165
click at [327, 328] on div "(Definition is empty)" at bounding box center [255, 285] width 291 height 165
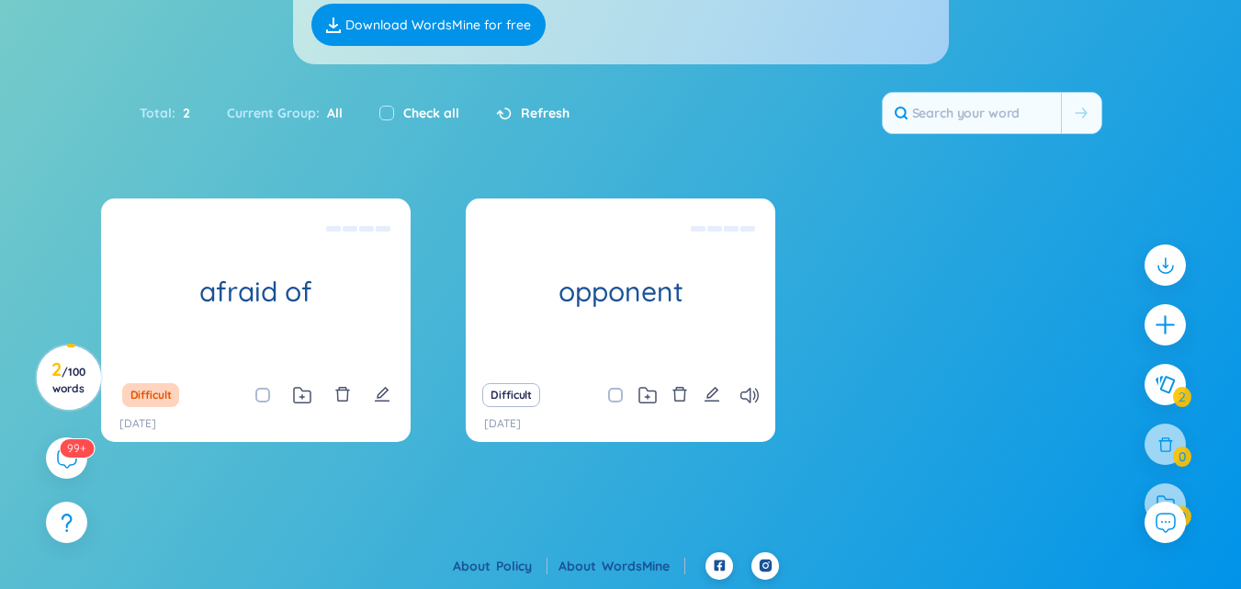
click at [232, 428] on div "[DATE]" at bounding box center [255, 423] width 273 height 17
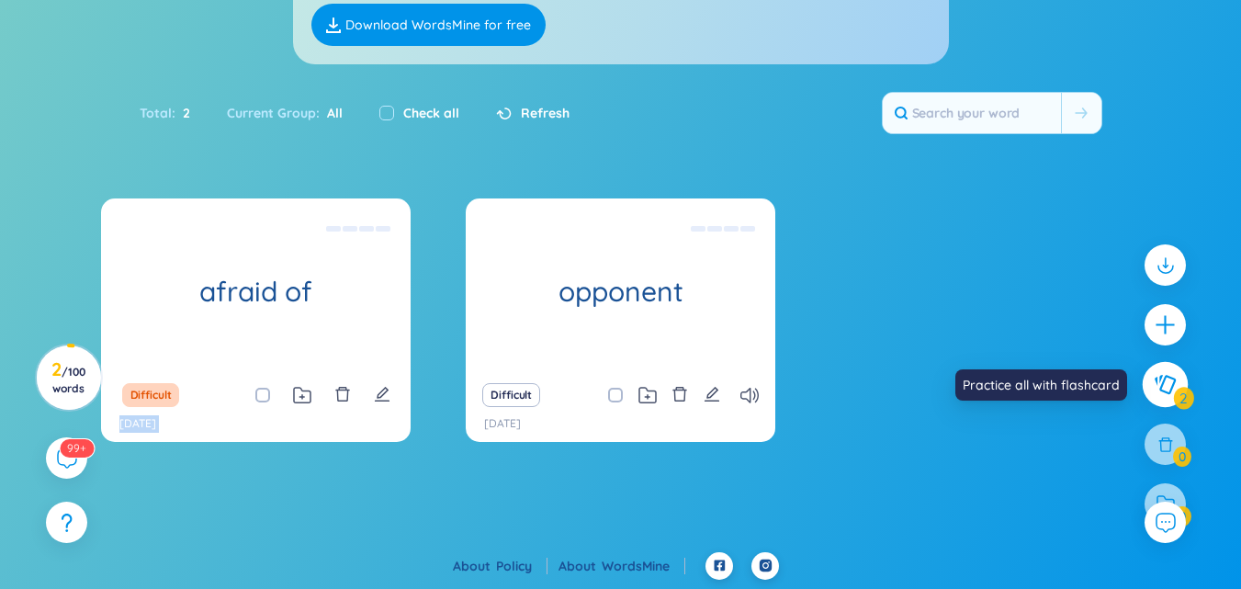
click at [1165, 367] on button at bounding box center [1166, 385] width 46 height 46
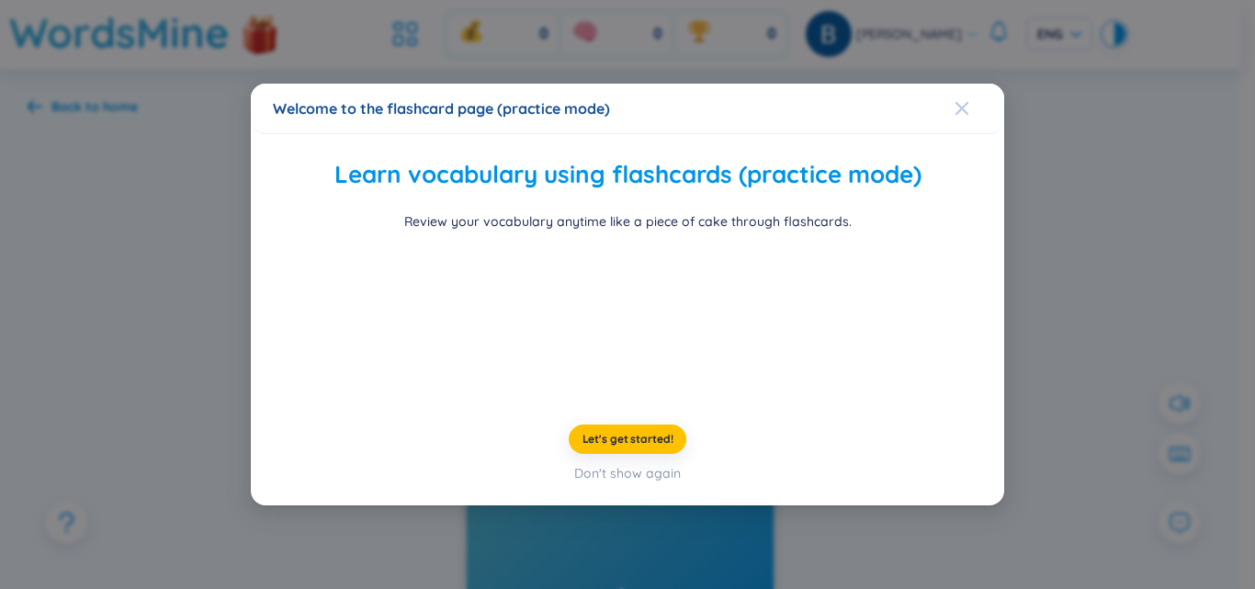
click at [955, 101] on icon "Close" at bounding box center [962, 108] width 15 height 15
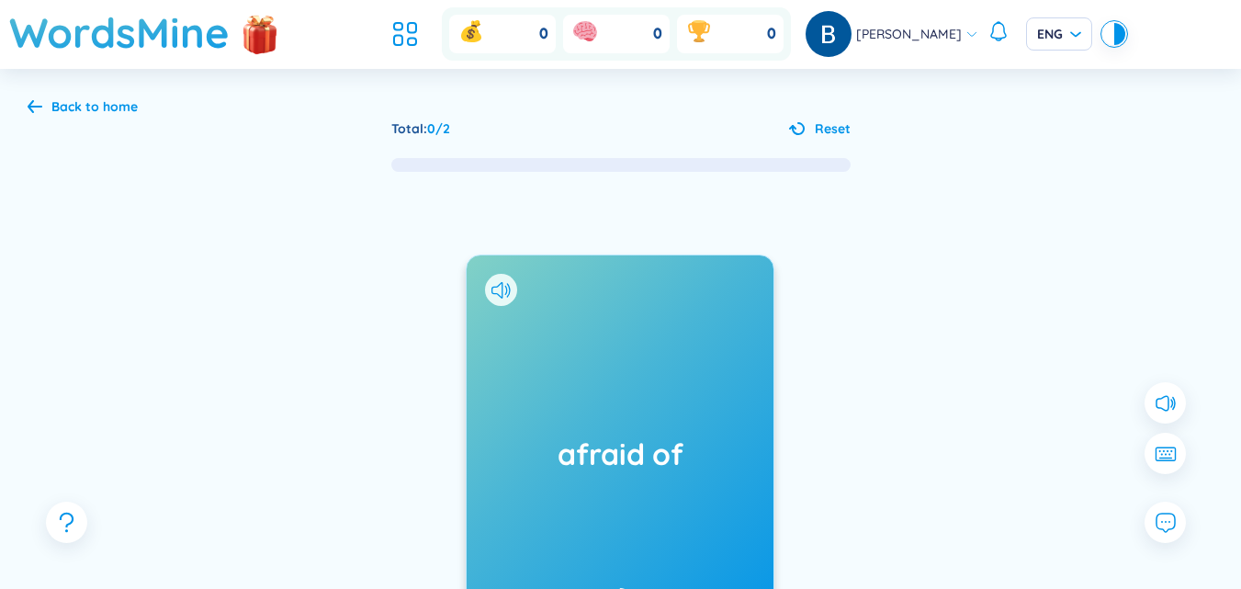
scroll to position [254, 0]
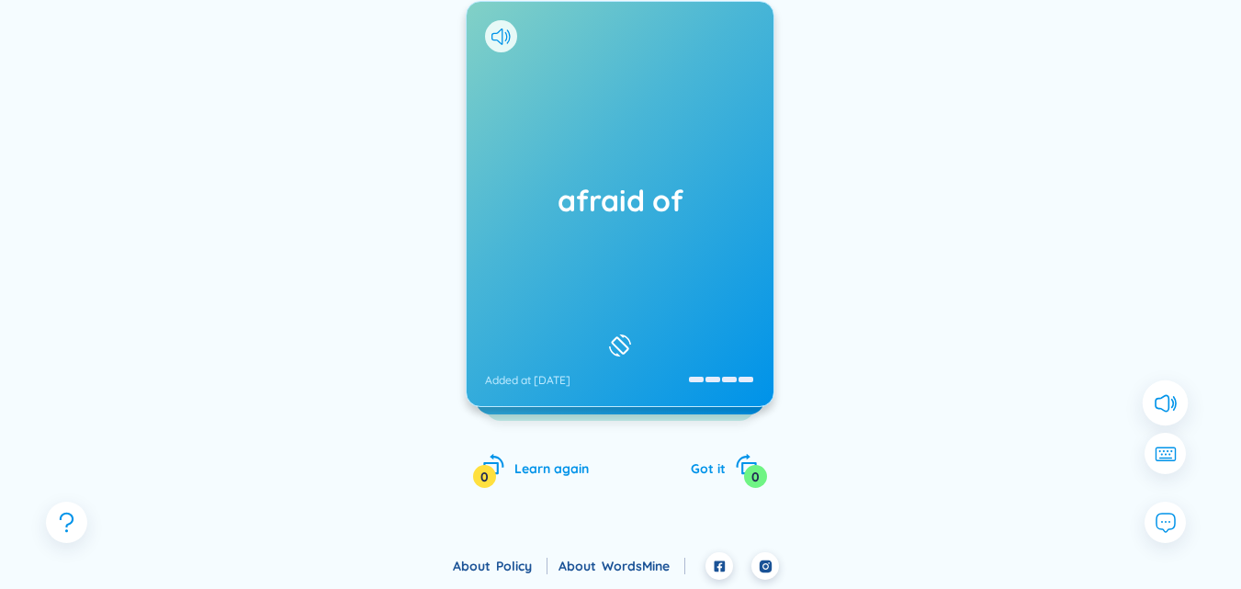
click at [1170, 400] on icon at bounding box center [1165, 402] width 24 height 24
click at [1175, 403] on icon at bounding box center [1174, 404] width 2 height 11
click at [605, 351] on div at bounding box center [620, 345] width 31 height 31
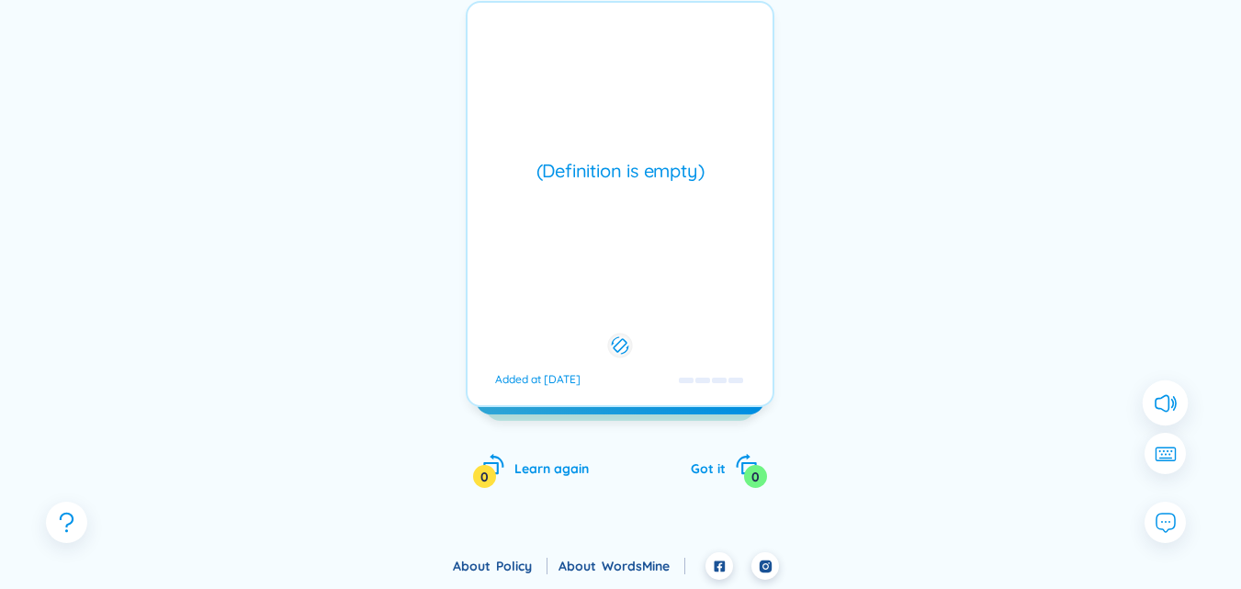
click at [605, 351] on button at bounding box center [620, 345] width 31 height 31
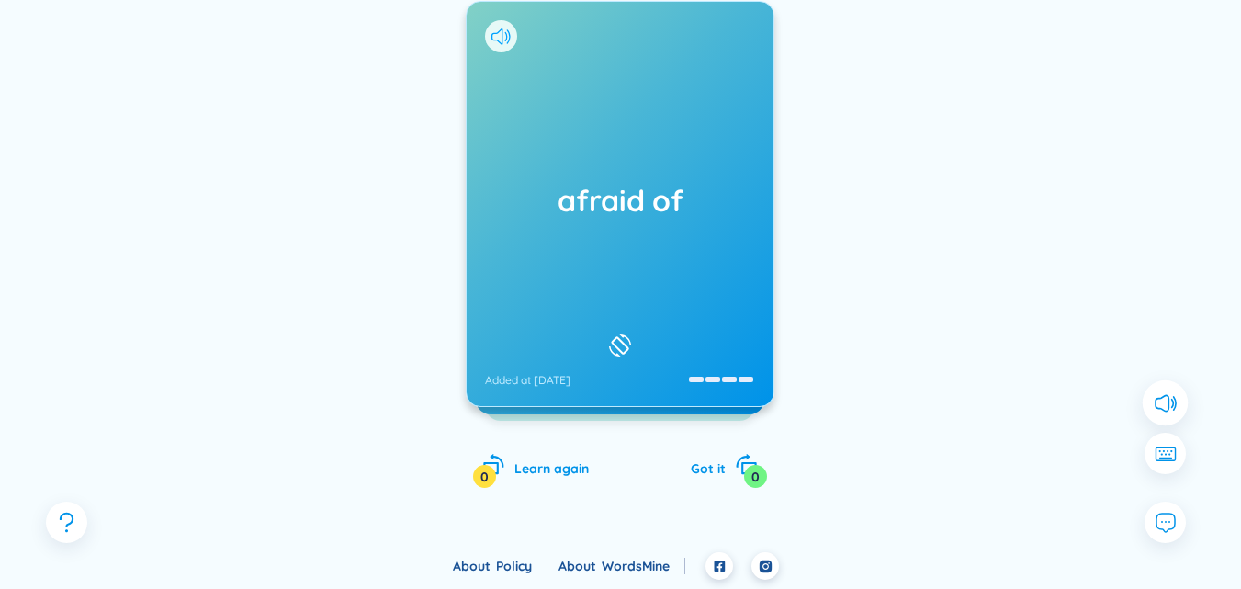
click at [502, 37] on icon at bounding box center [501, 36] width 19 height 17
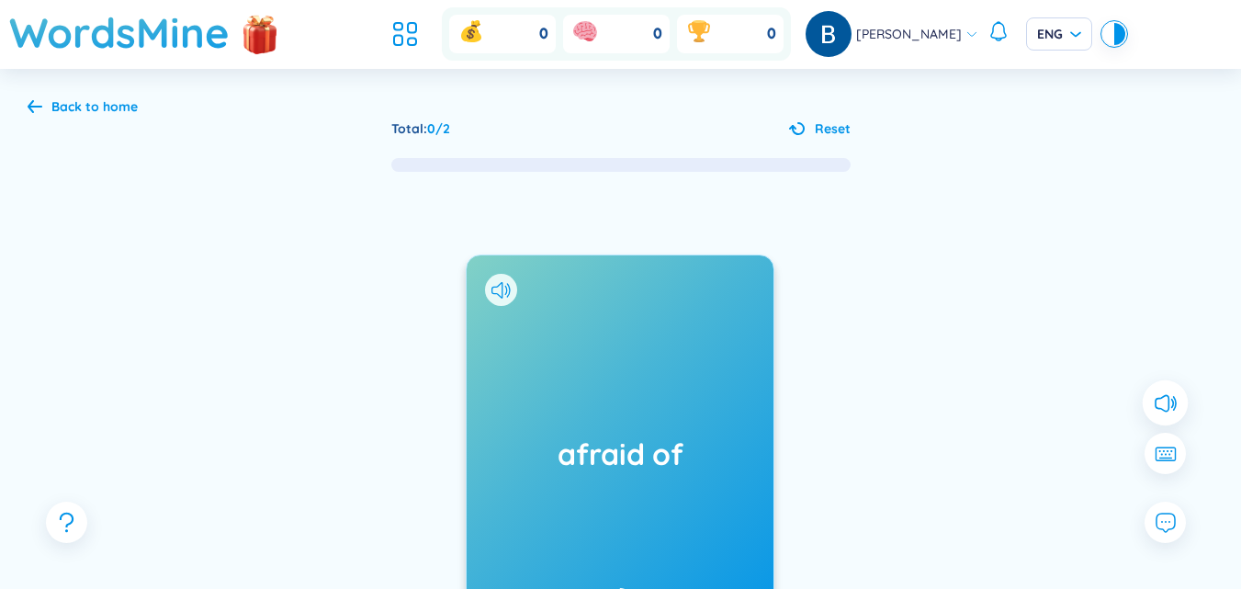
click at [20, 101] on div "Back to home Total : 0 / 2 Reset afraid of Added at [DATE] (Definition is empty…" at bounding box center [620, 437] width 1241 height 737
click at [40, 106] on icon at bounding box center [35, 106] width 15 height 14
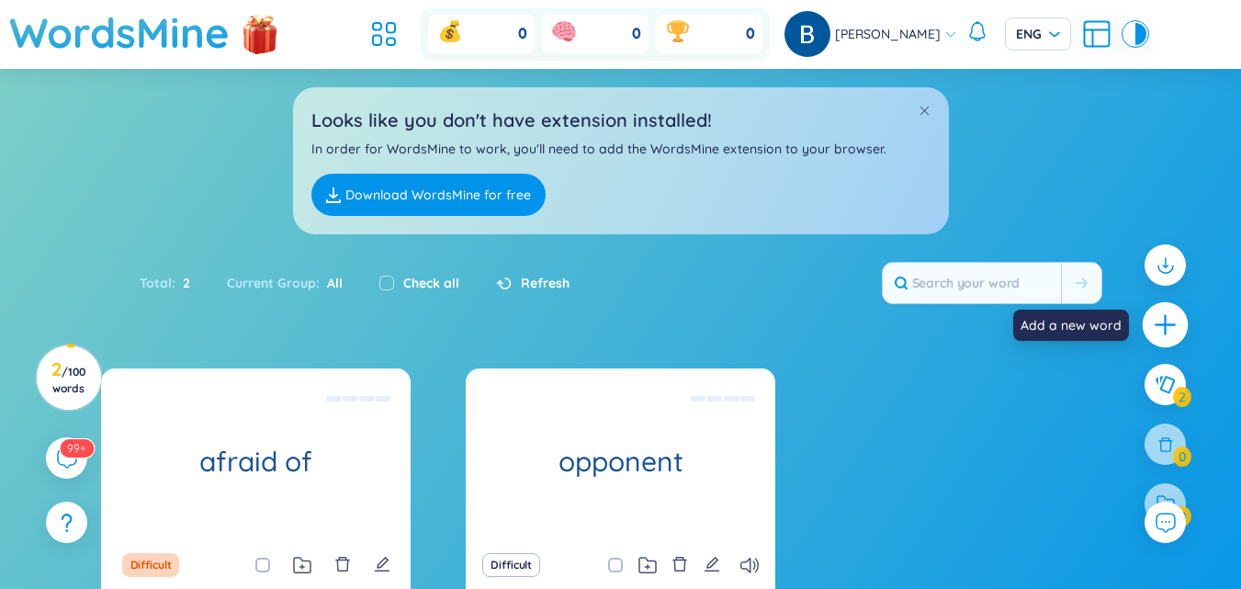
click at [1181, 325] on div at bounding box center [1166, 325] width 46 height 46
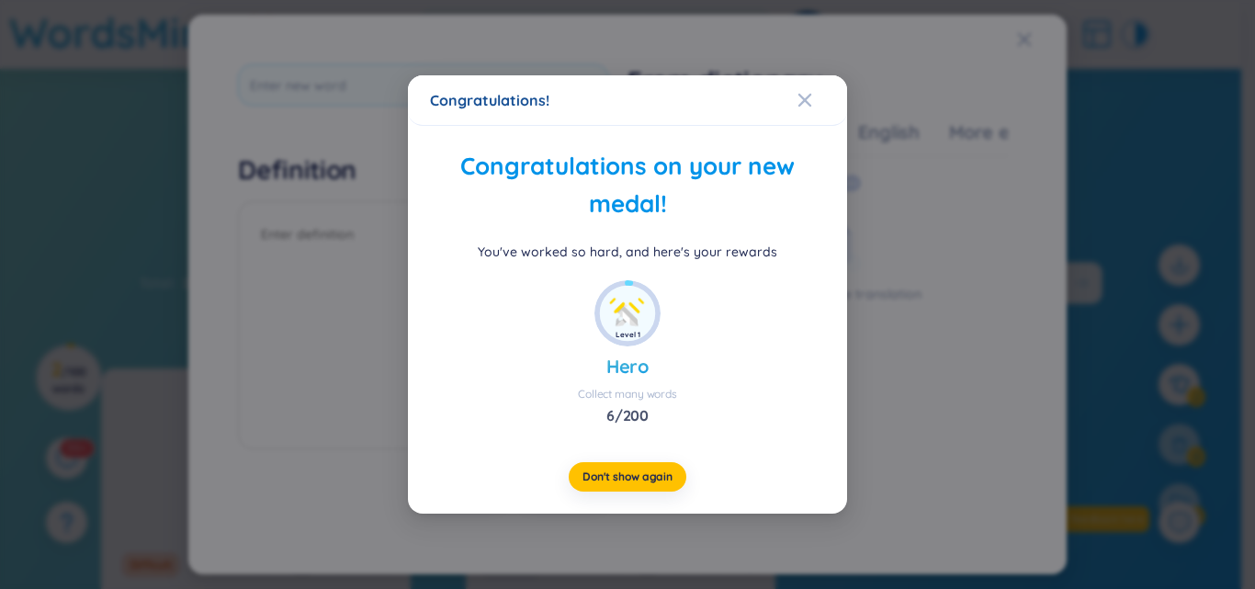
click at [797, 97] on div "Congratulations!" at bounding box center [627, 100] width 395 height 20
click at [805, 92] on div "Close" at bounding box center [805, 100] width 15 height 50
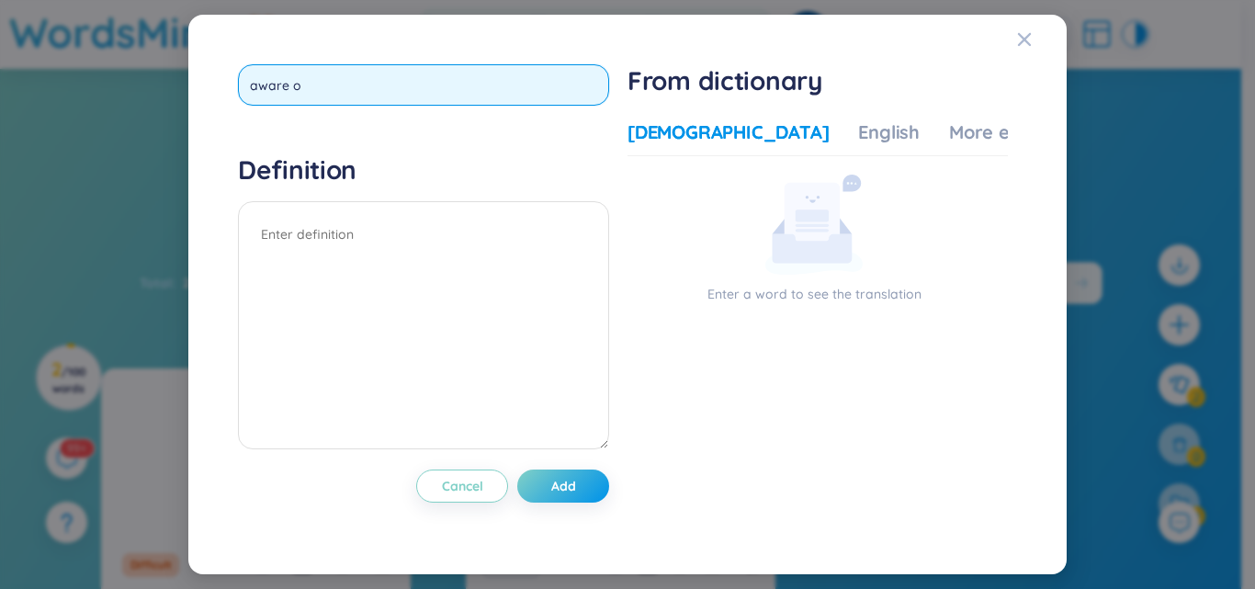
type input "aware of"
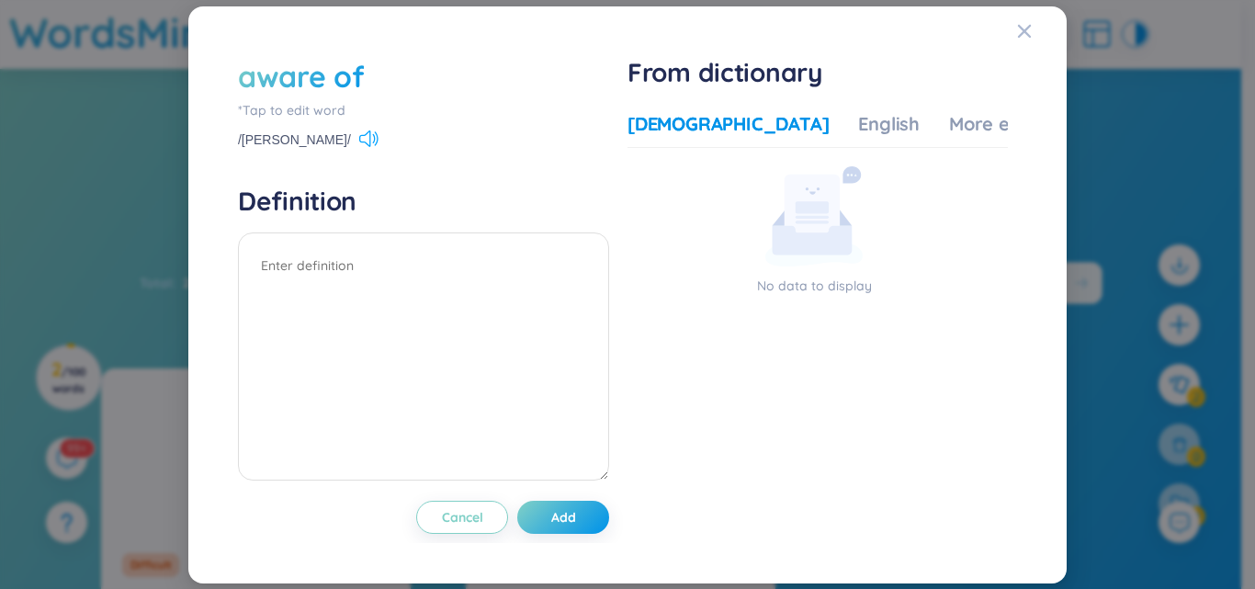
click at [359, 143] on icon at bounding box center [368, 138] width 19 height 17
click at [359, 142] on icon at bounding box center [364, 138] width 11 height 17
click at [570, 516] on span "Add" at bounding box center [563, 517] width 25 height 18
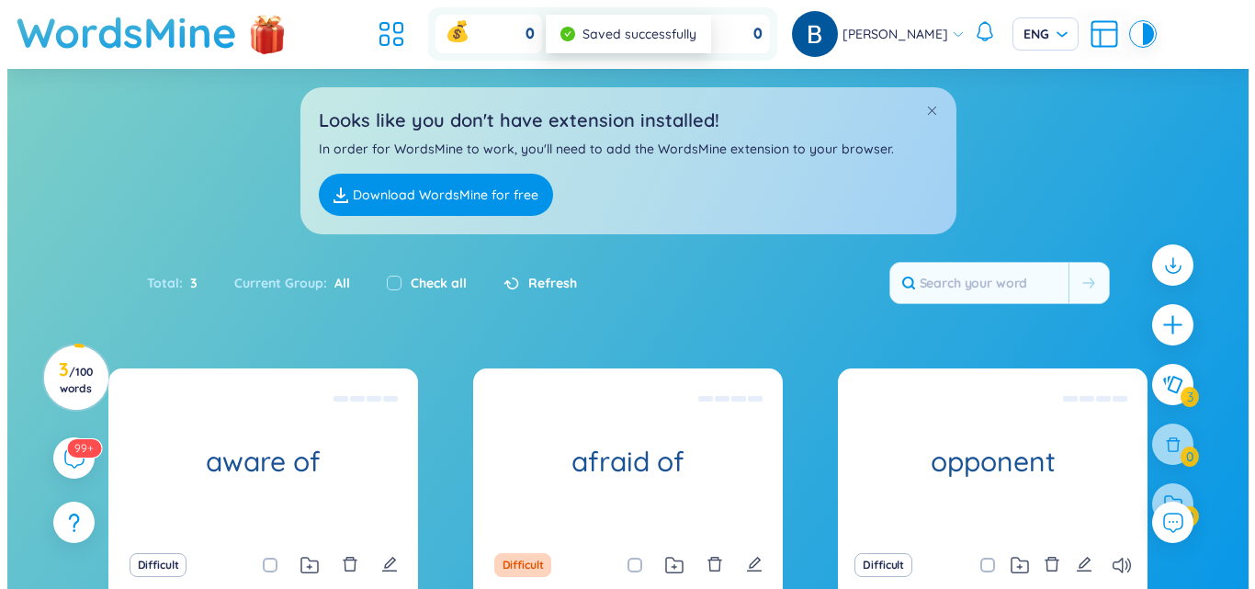
scroll to position [170, 0]
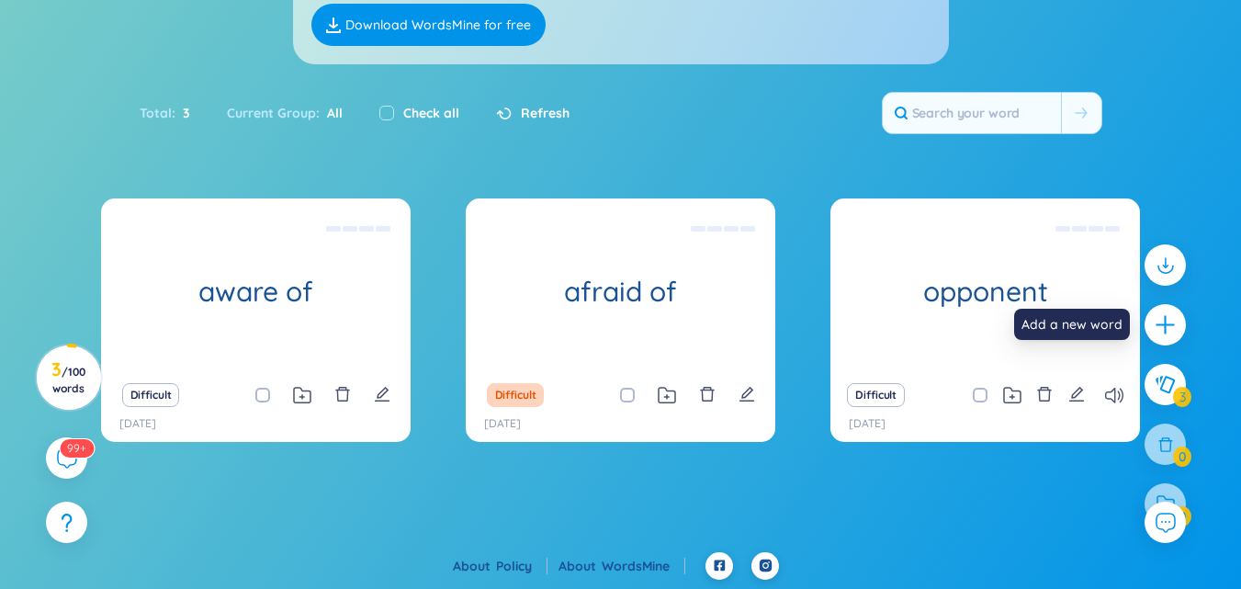
click at [1160, 315] on icon "plus" at bounding box center [1165, 324] width 23 height 23
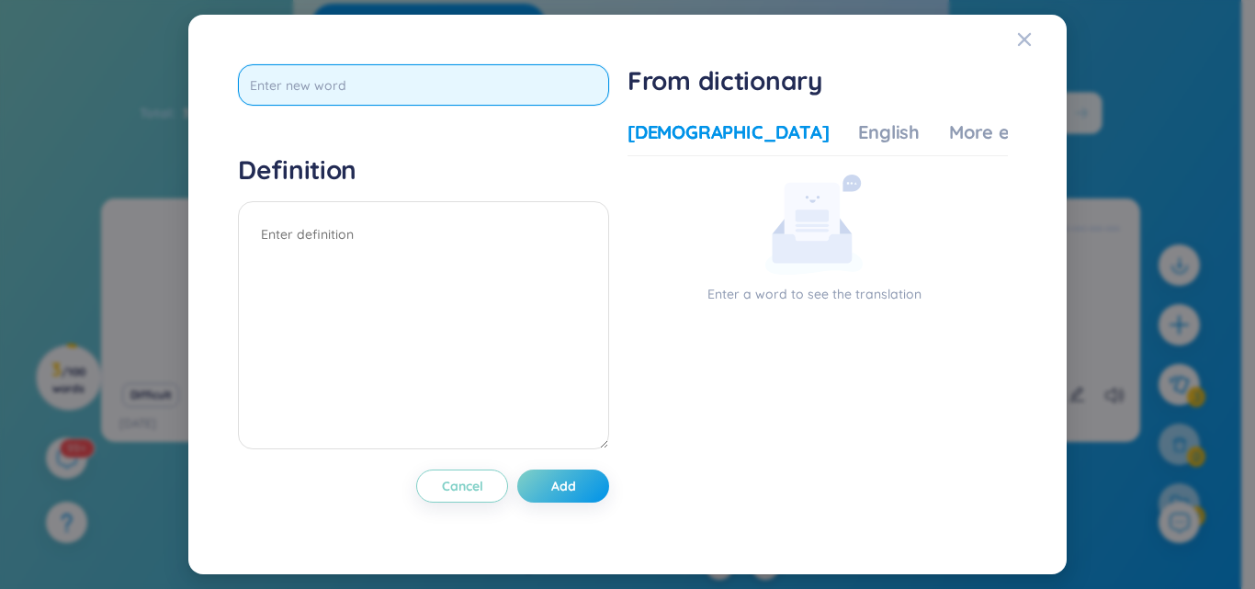
click at [527, 78] on input "text" at bounding box center [423, 84] width 371 height 41
type input "enthusiastic about"
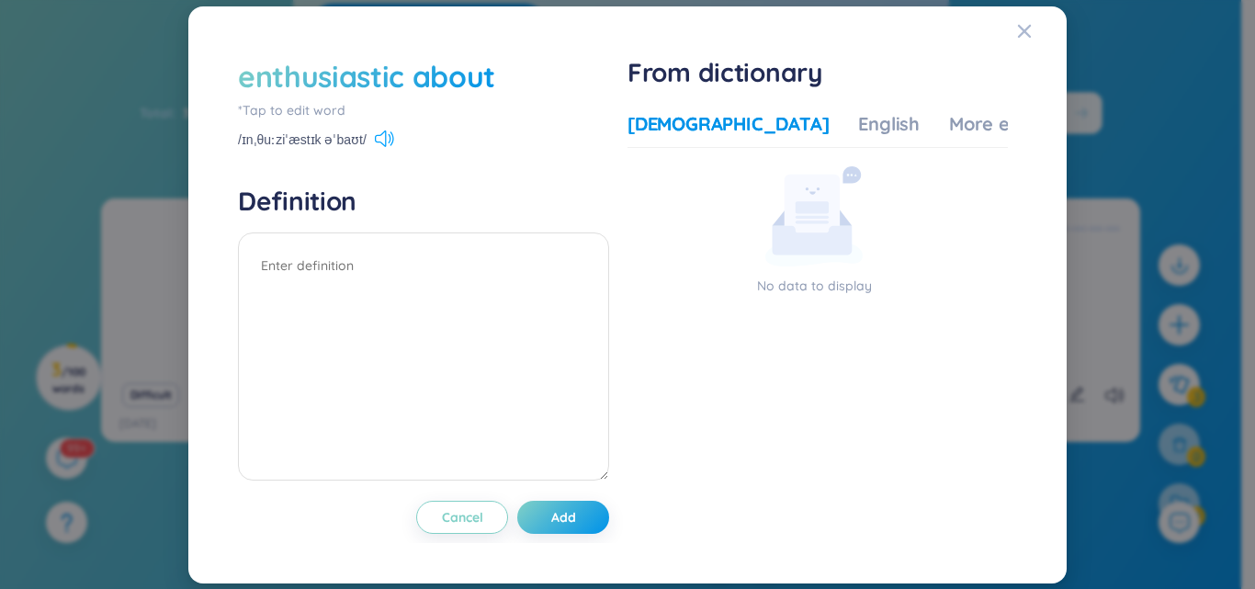
click at [387, 132] on icon at bounding box center [384, 138] width 19 height 17
click at [509, 72] on div "enthusiastic about" at bounding box center [423, 76] width 371 height 40
click at [298, 42] on div "enthusiastic about *Tap to edit word /ɪnˌθuːziˈæstɪk əˈbaʊt/ Definition Cancel …" at bounding box center [627, 294] width 834 height 533
drag, startPoint x: 334, startPoint y: 114, endPoint x: 440, endPoint y: 277, distance: 195.2
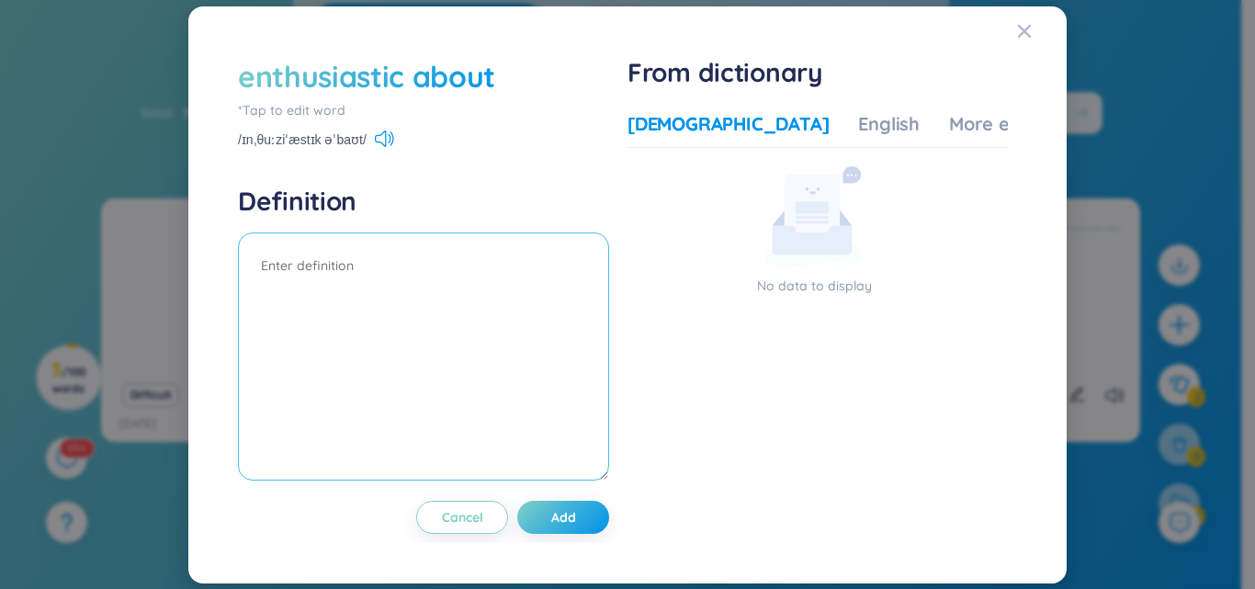
click at [339, 124] on div "enthusiastic about *Tap to edit word /ɪnˌθuːziˈæstɪk əˈbaʊt/" at bounding box center [423, 103] width 371 height 94
click at [516, 253] on textarea at bounding box center [423, 356] width 371 height 248
click at [444, 53] on div "enthusiastic about *Tap to edit word /ɪnˌθuːziˈæstɪk əˈbaʊt/ Definition Cancel …" at bounding box center [628, 295] width 798 height 496
click at [443, 60] on div "enthusiastic about" at bounding box center [366, 76] width 257 height 40
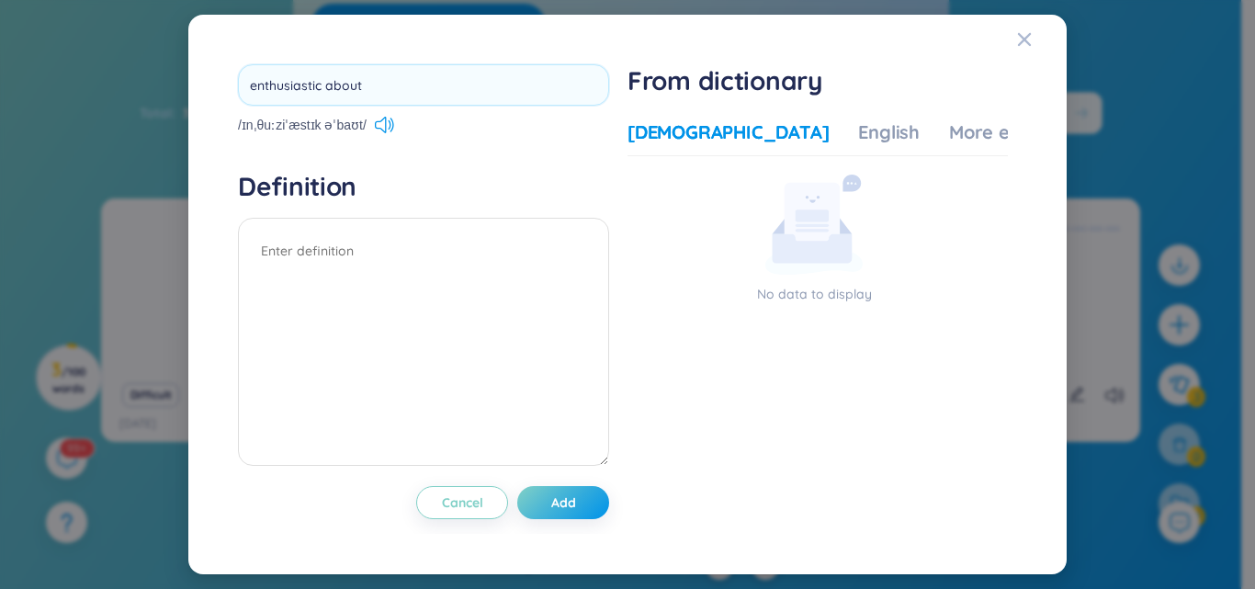
click at [443, 99] on input "enthusiastic about" at bounding box center [423, 84] width 371 height 41
type input "enthusiastic"
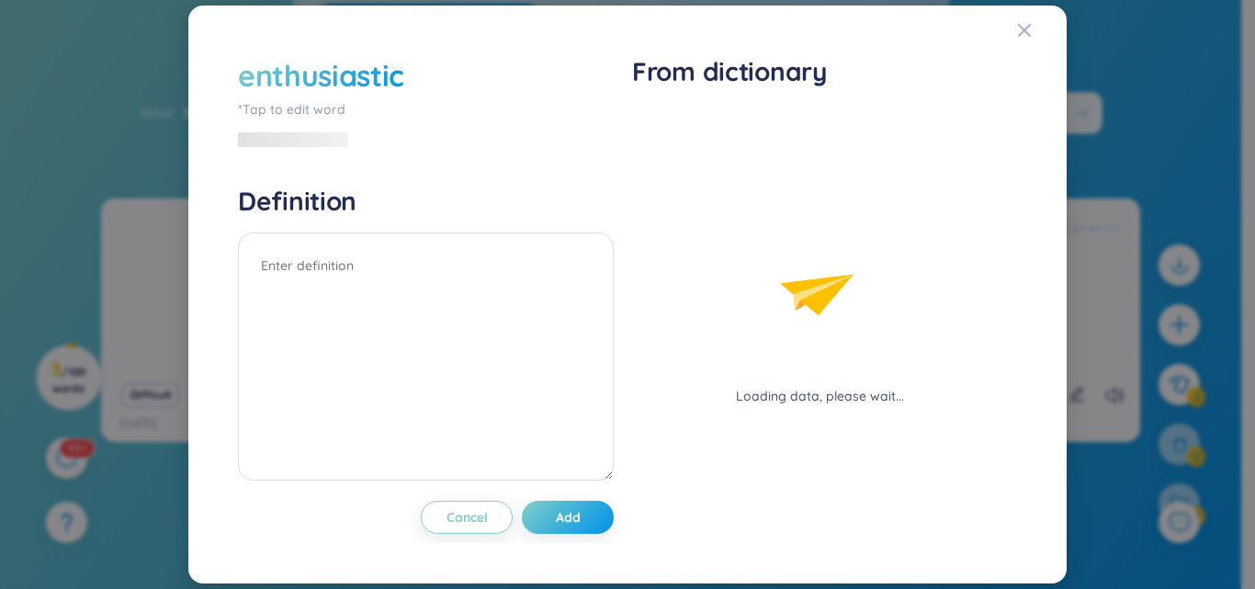
click at [583, 491] on div "enthusiastic *Tap to edit word Definition Cancel Add" at bounding box center [426, 294] width 376 height 479
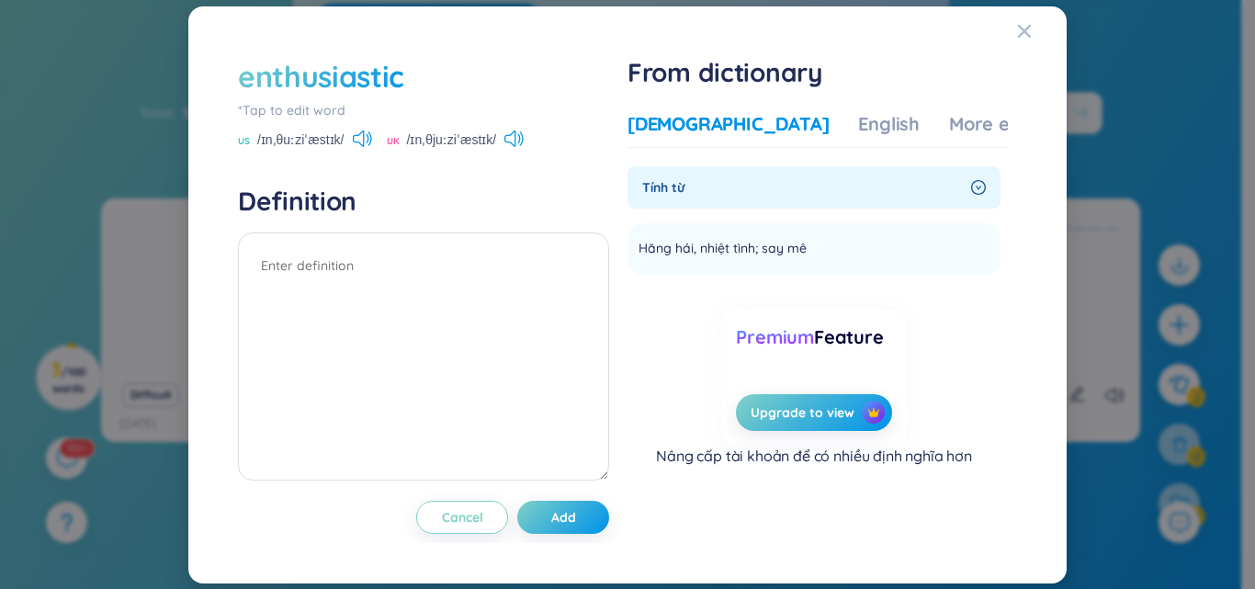
click at [423, 79] on div "enthusiastic" at bounding box center [423, 76] width 371 height 40
click at [388, 72] on div "enthusiastic" at bounding box center [321, 76] width 166 height 40
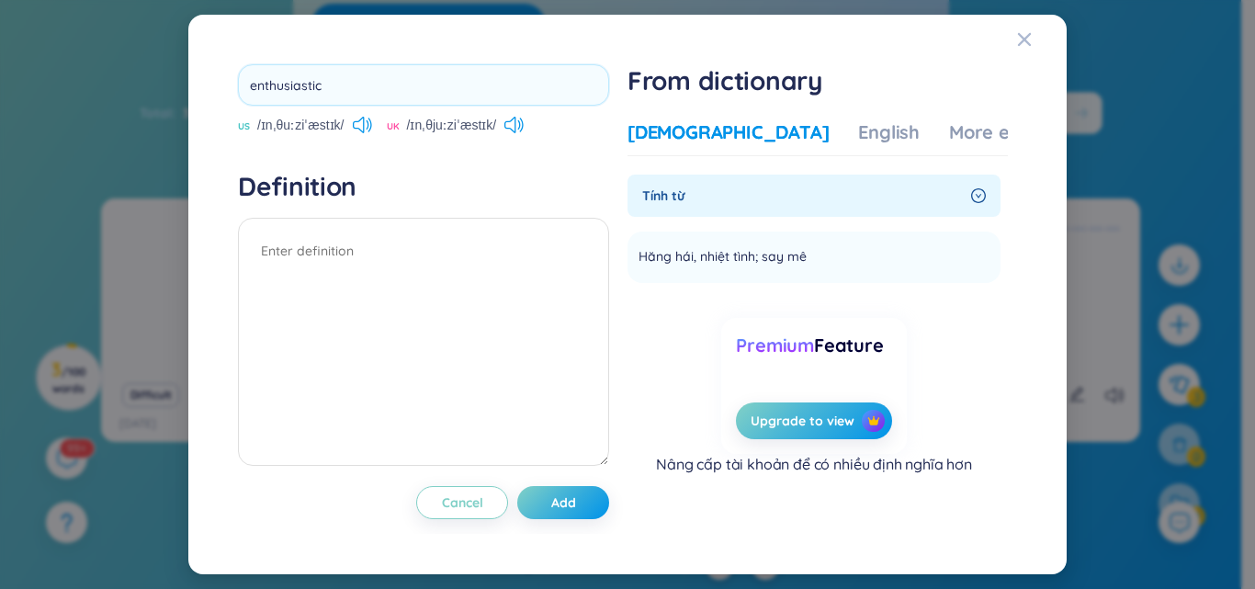
click at [387, 72] on input "enthusiastic" at bounding box center [423, 84] width 371 height 41
type input "enthusiastic about"
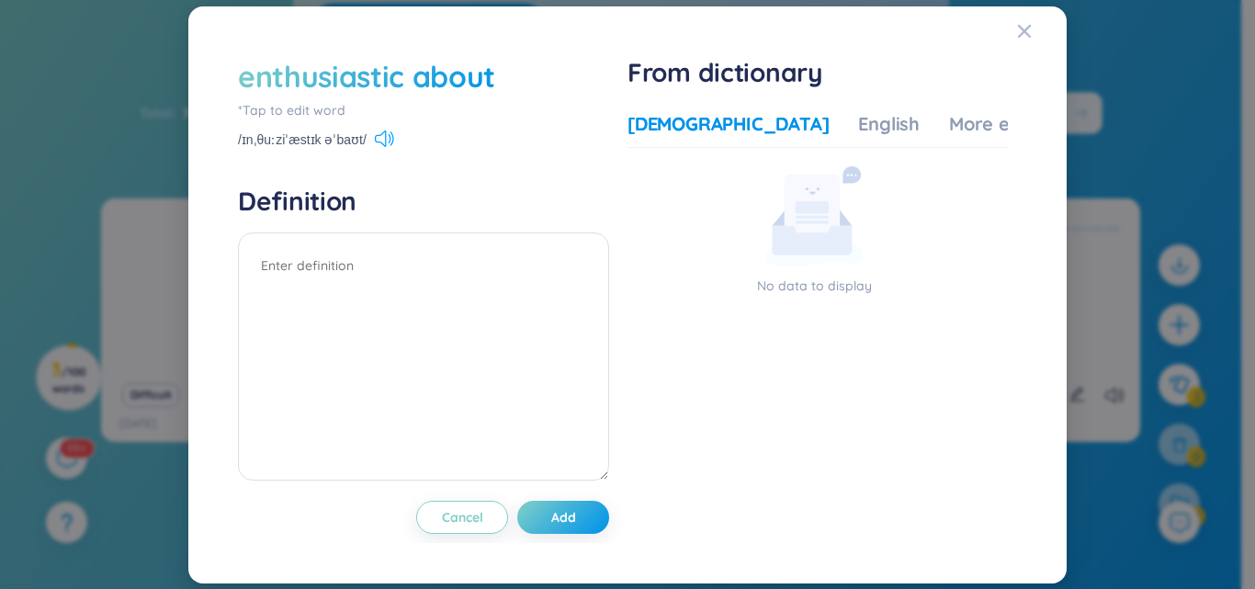
click at [377, 135] on icon at bounding box center [380, 138] width 11 height 17
click at [543, 515] on button "Add" at bounding box center [563, 517] width 92 height 33
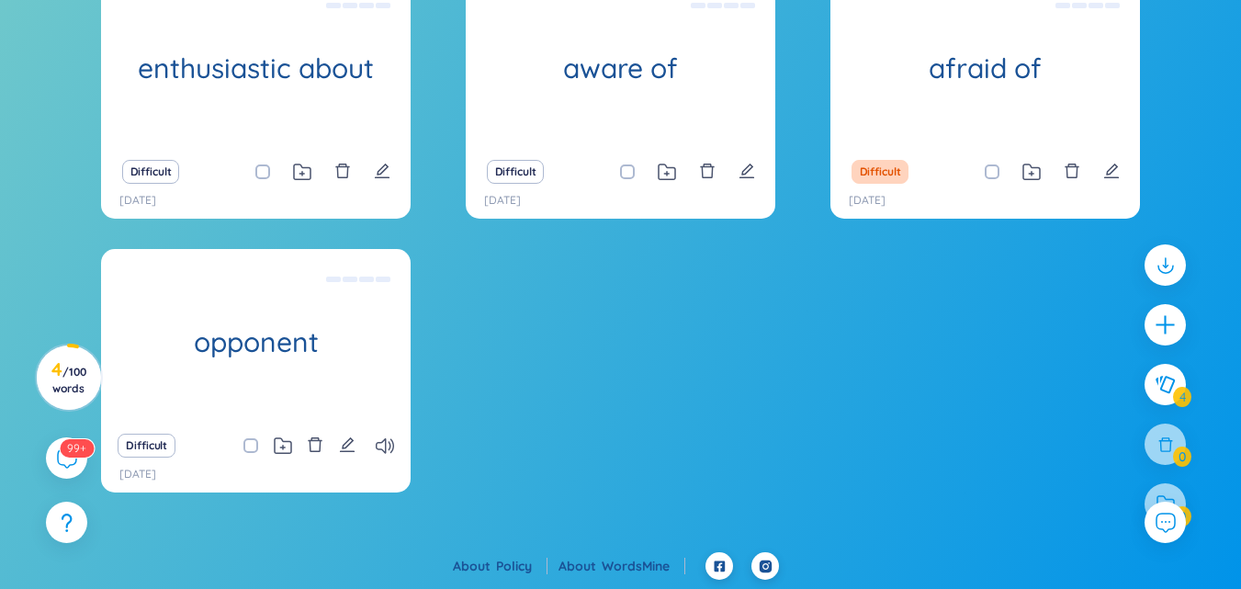
scroll to position [0, 0]
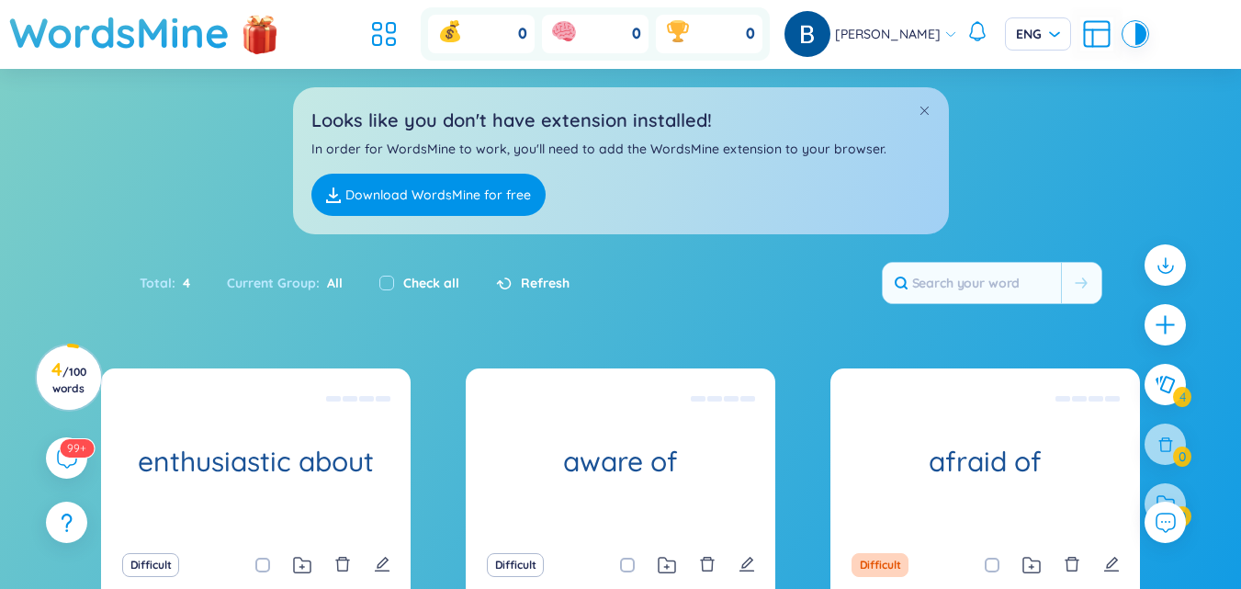
click at [414, 198] on link "Download WordsMine for free" at bounding box center [428, 195] width 234 height 42
